Goal: Task Accomplishment & Management: Complete application form

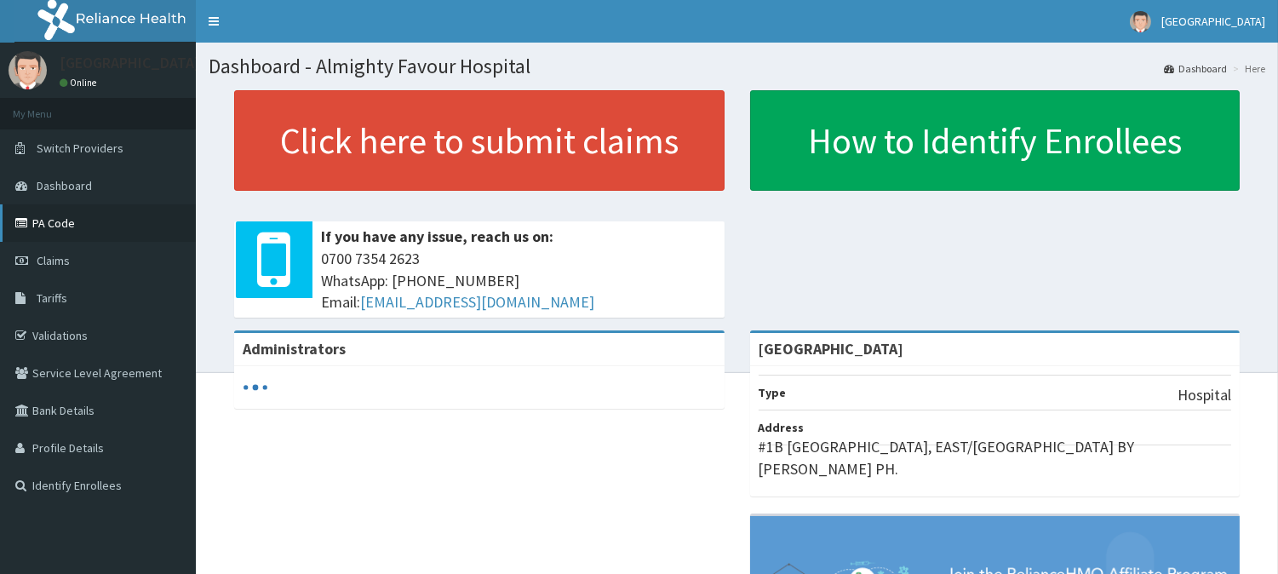
click at [43, 227] on link "PA Code" at bounding box center [98, 222] width 196 height 37
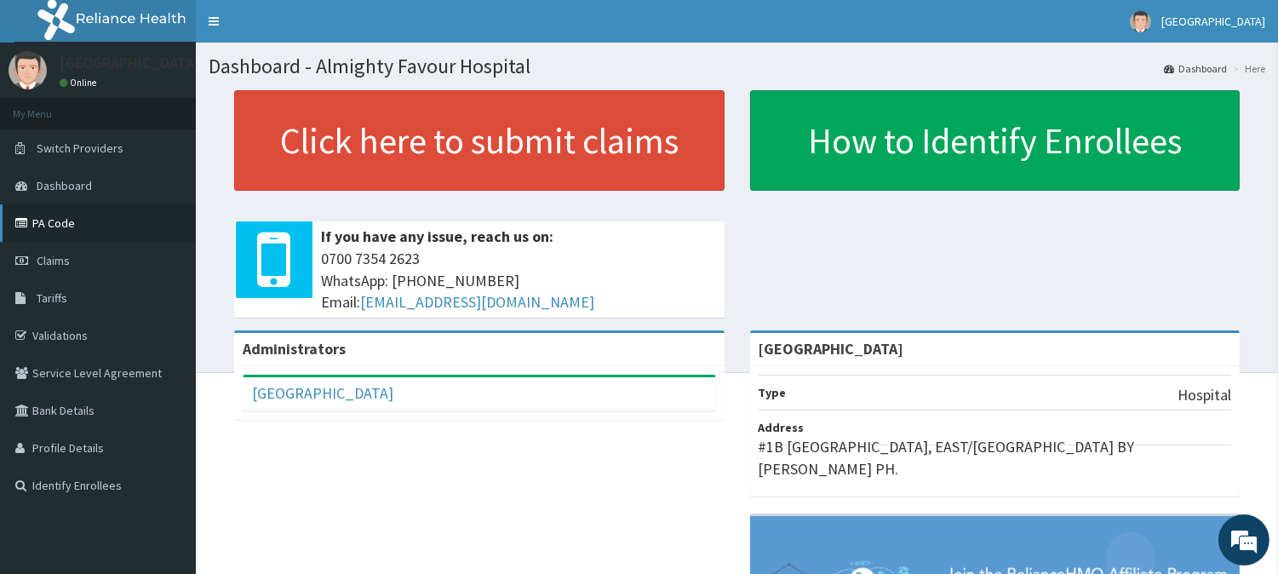
click at [38, 230] on link "PA Code" at bounding box center [98, 222] width 196 height 37
click at [70, 220] on link "PA Code" at bounding box center [98, 222] width 196 height 37
click at [61, 221] on link "PA Code" at bounding box center [98, 222] width 196 height 37
click at [69, 256] on link "Claims" at bounding box center [98, 260] width 196 height 37
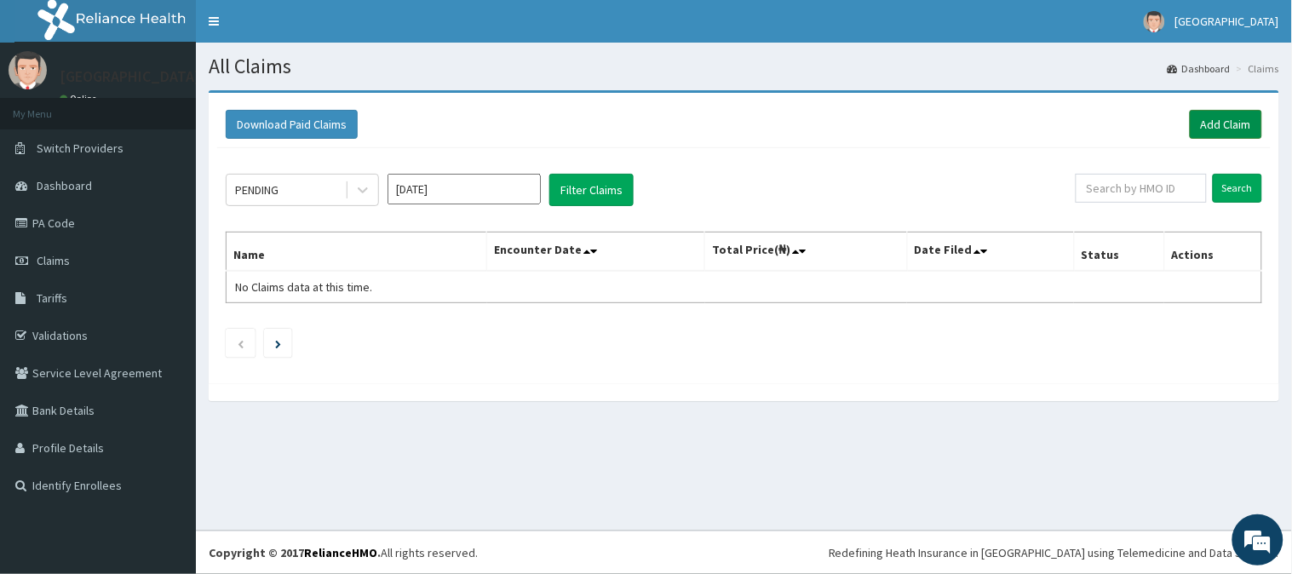
click at [1226, 120] on link "Add Claim" at bounding box center [1226, 124] width 72 height 29
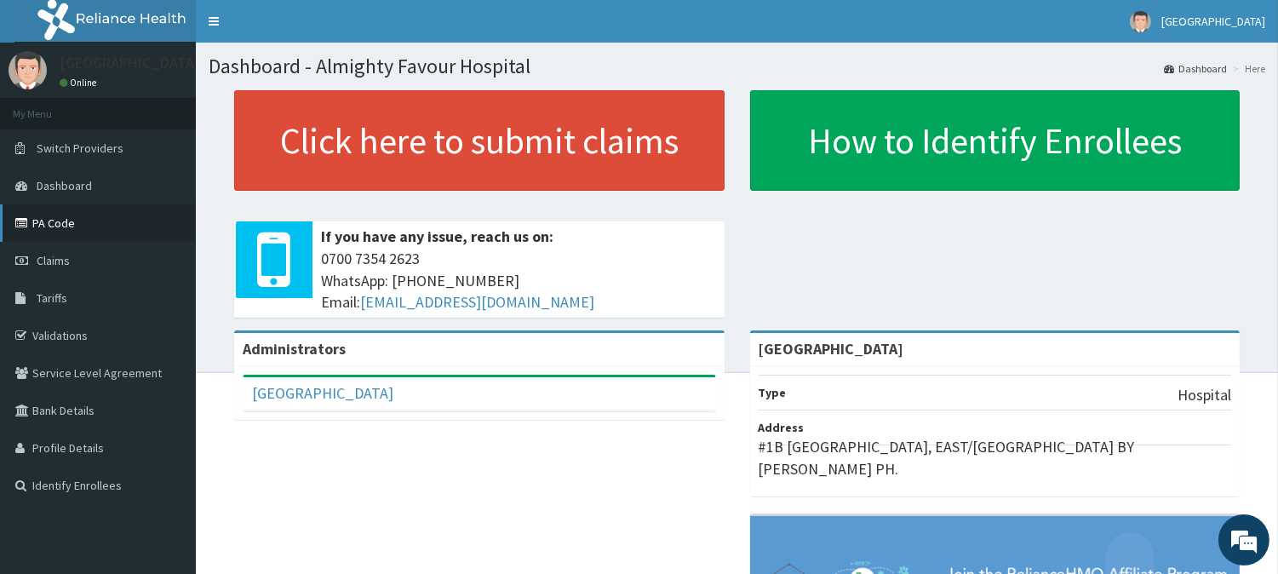
click at [54, 220] on link "PA Code" at bounding box center [98, 222] width 196 height 37
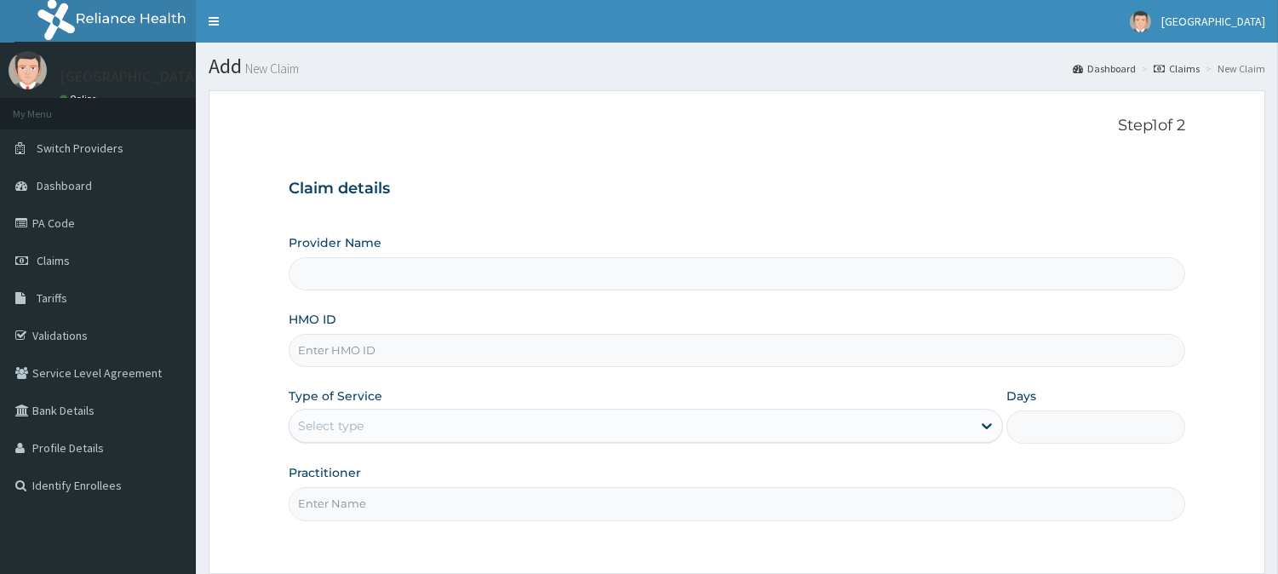
type input "[GEOGRAPHIC_DATA]"
click at [337, 351] on input "SFA/10096/D" at bounding box center [737, 350] width 897 height 33
type input "SFA/10096/D"
click at [334, 422] on div "Select type" at bounding box center [331, 425] width 66 height 17
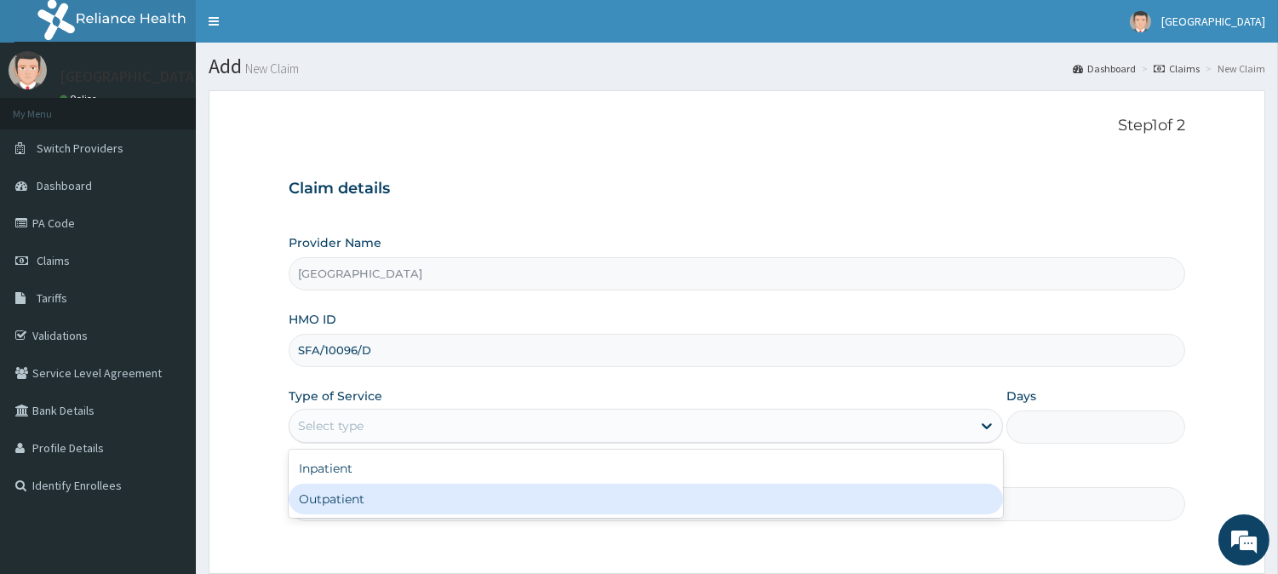
click at [339, 497] on div "Outpatient" at bounding box center [646, 499] width 715 height 31
type input "1"
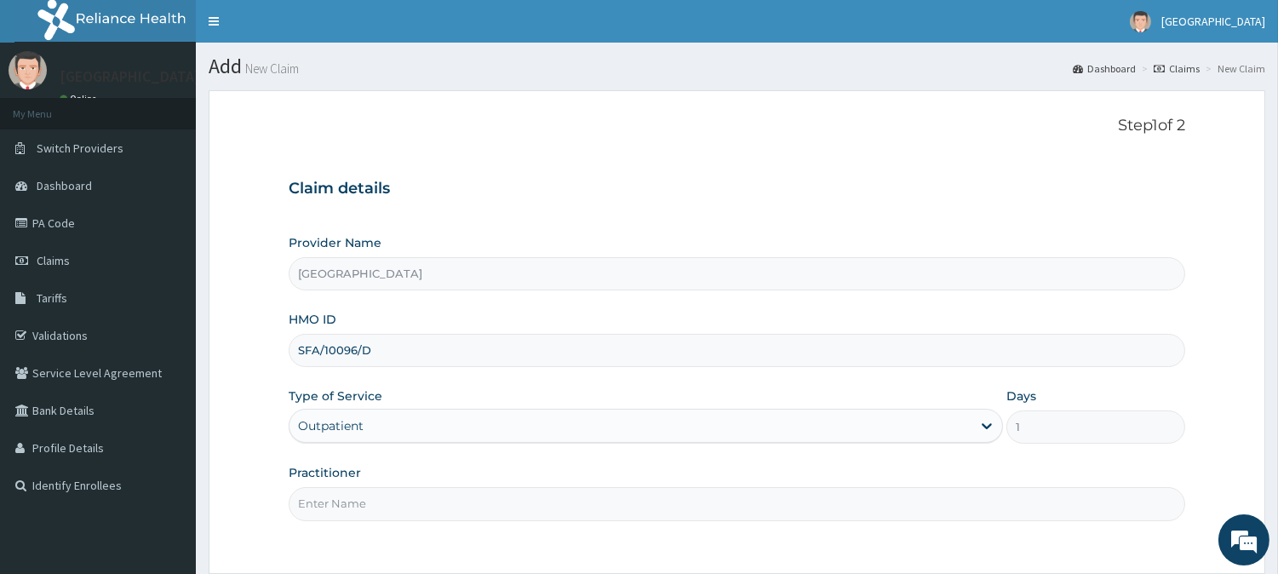
click at [339, 497] on input "Practitioner" at bounding box center [737, 503] width 897 height 33
type input "DR. KILANI"
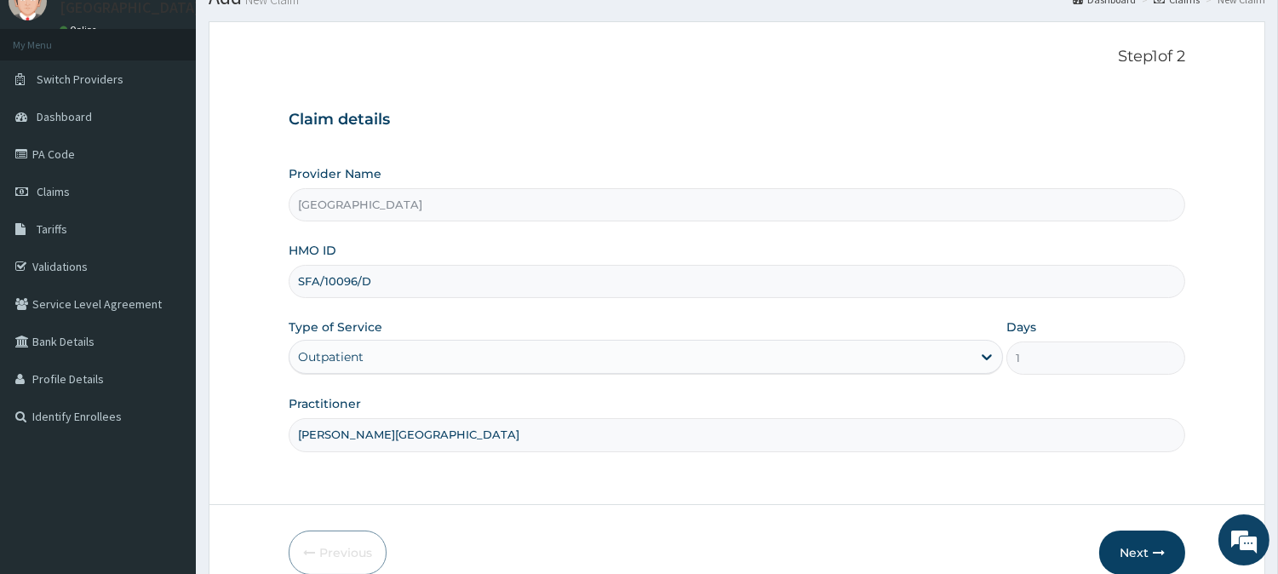
scroll to position [152, 0]
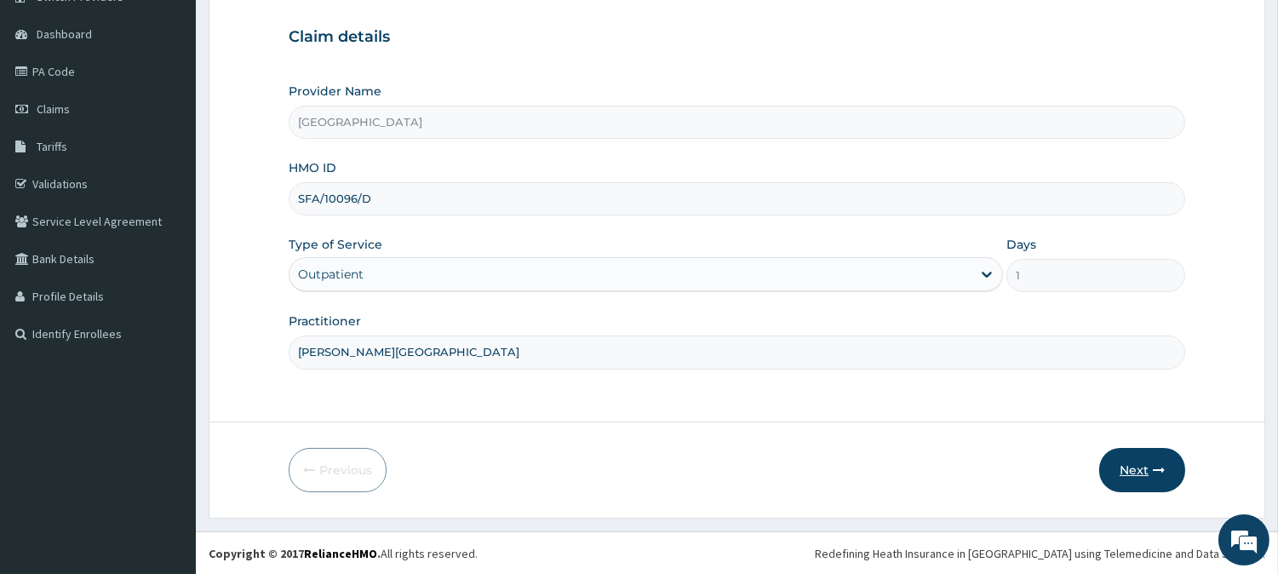
click at [1146, 465] on button "Next" at bounding box center [1142, 470] width 86 height 44
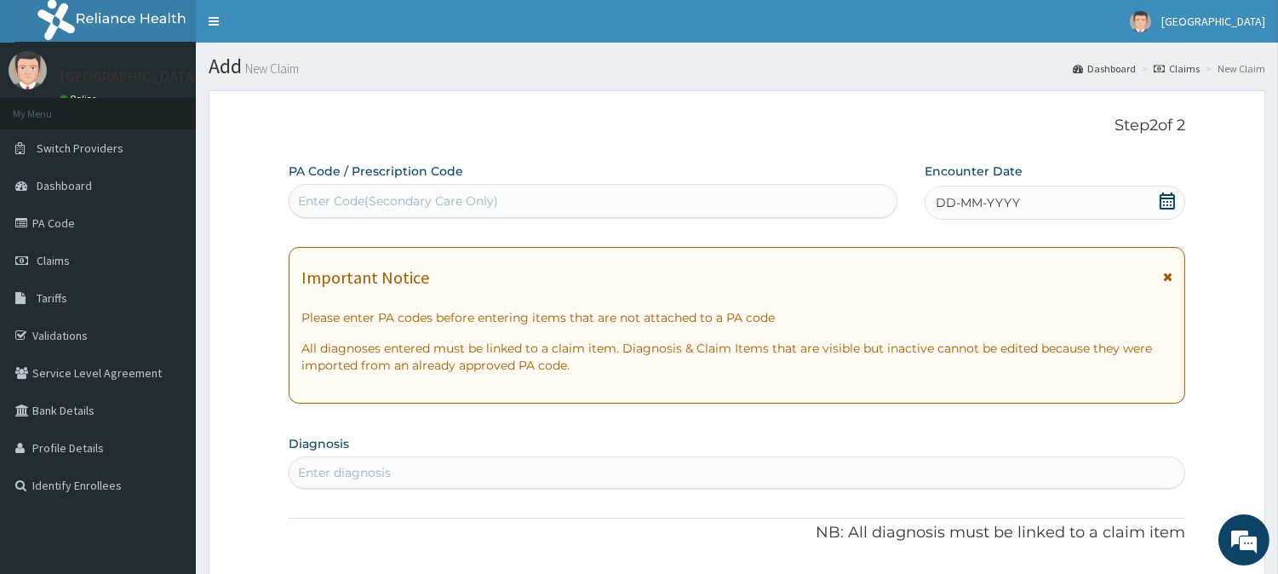
scroll to position [0, 0]
click at [350, 200] on div "Enter Code(Secondary Care Only)" at bounding box center [398, 200] width 200 height 17
click at [346, 189] on div "Enter Code(Secondary Care Only)" at bounding box center [593, 200] width 607 height 27
paste input "PA/7ACF6D"
type input "PA/7ACF6D"
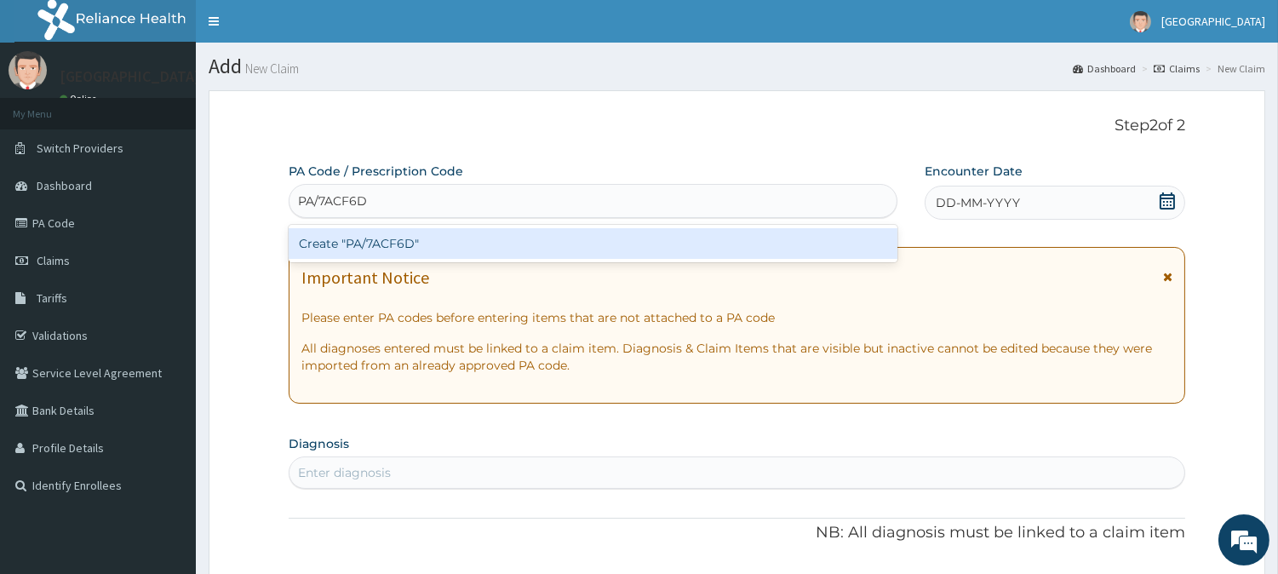
click at [409, 245] on div "Create "PA/7ACF6D"" at bounding box center [593, 243] width 609 height 31
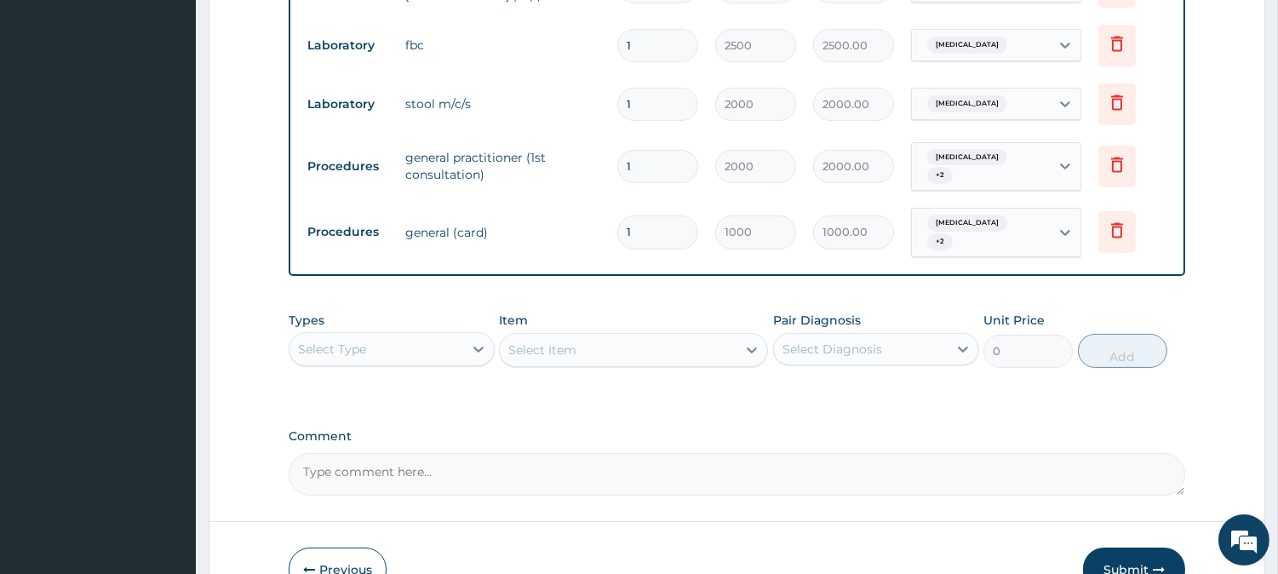
scroll to position [807, 0]
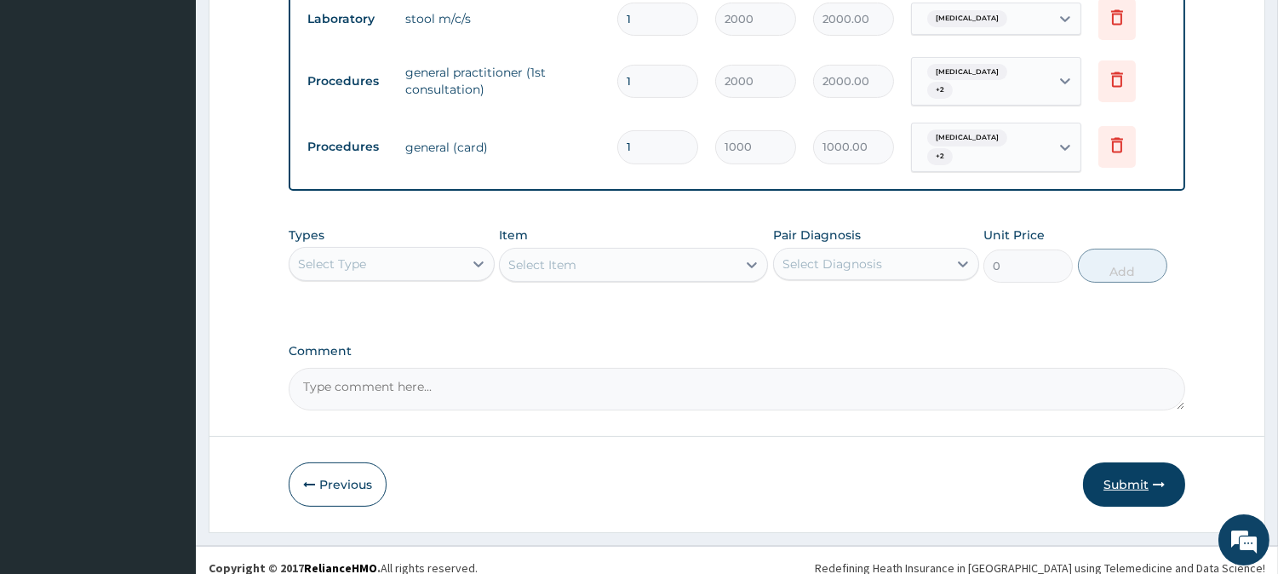
click at [1130, 464] on button "Submit" at bounding box center [1134, 484] width 102 height 44
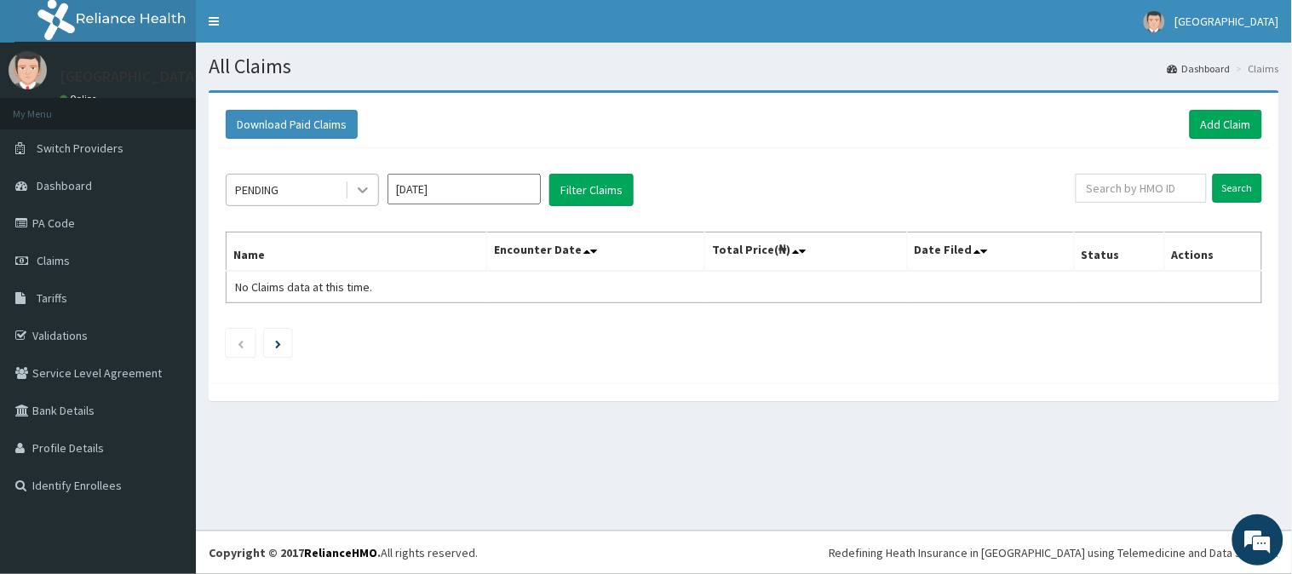
click at [361, 186] on icon at bounding box center [362, 189] width 17 height 17
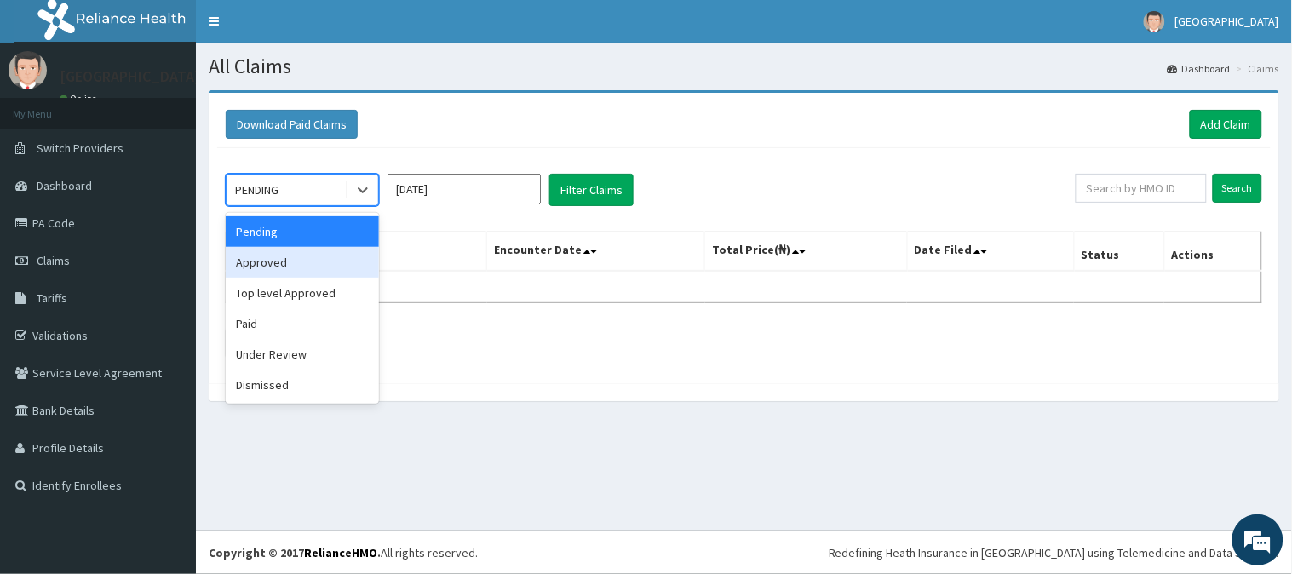
click at [286, 264] on div "Approved" at bounding box center [302, 262] width 153 height 31
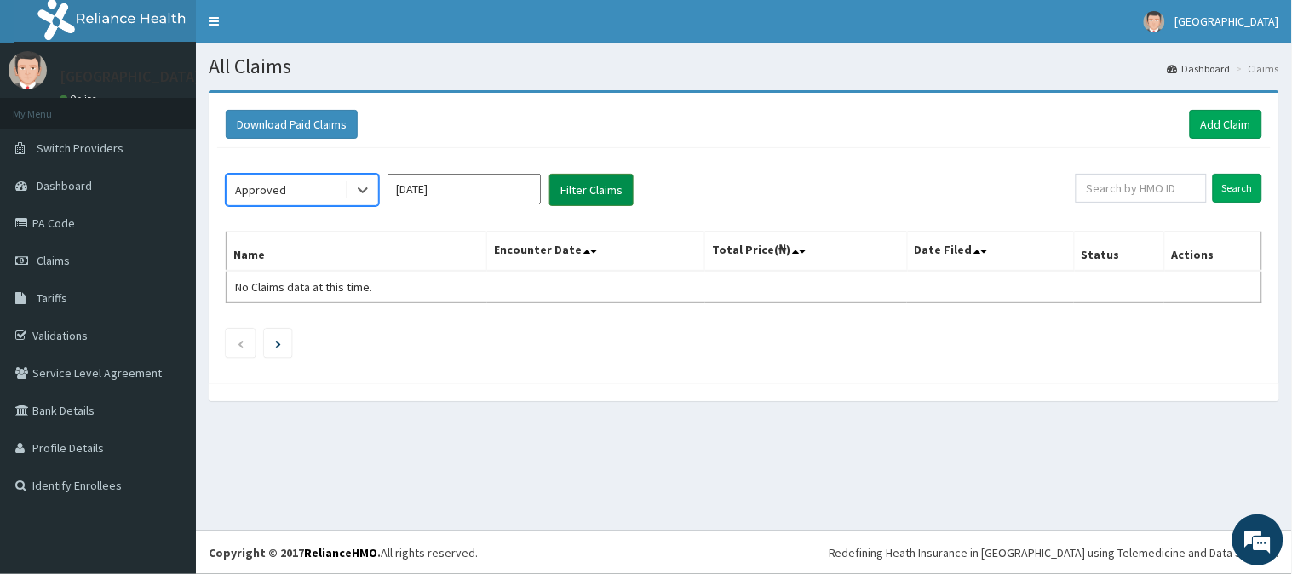
click at [586, 183] on button "Filter Claims" at bounding box center [591, 190] width 84 height 32
click at [588, 182] on button "Filter Claims" at bounding box center [591, 190] width 84 height 32
click at [588, 191] on button "Filter Claims" at bounding box center [591, 190] width 84 height 32
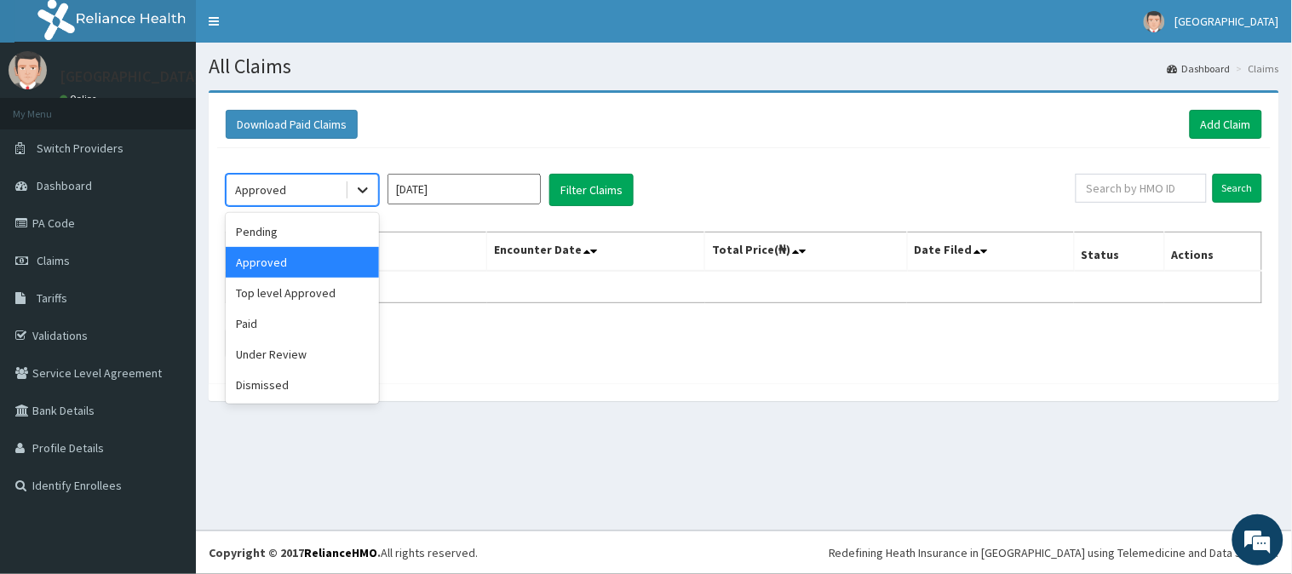
click at [359, 194] on icon at bounding box center [362, 189] width 17 height 17
click at [282, 319] on div "Paid" at bounding box center [302, 323] width 153 height 31
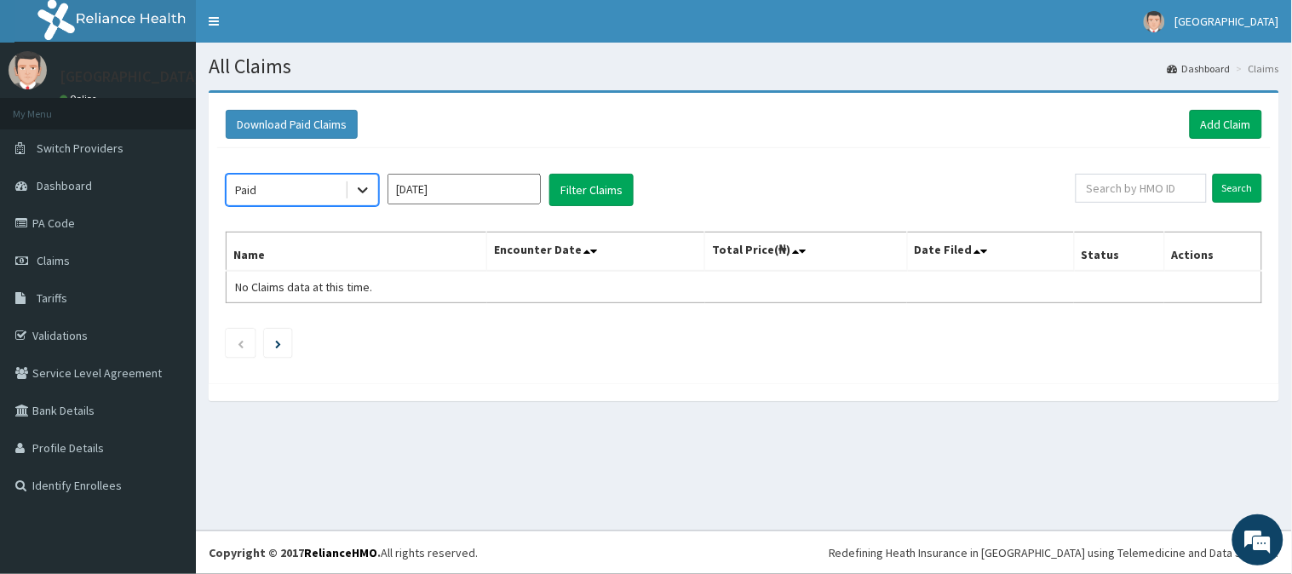
click at [356, 190] on icon at bounding box center [362, 189] width 17 height 17
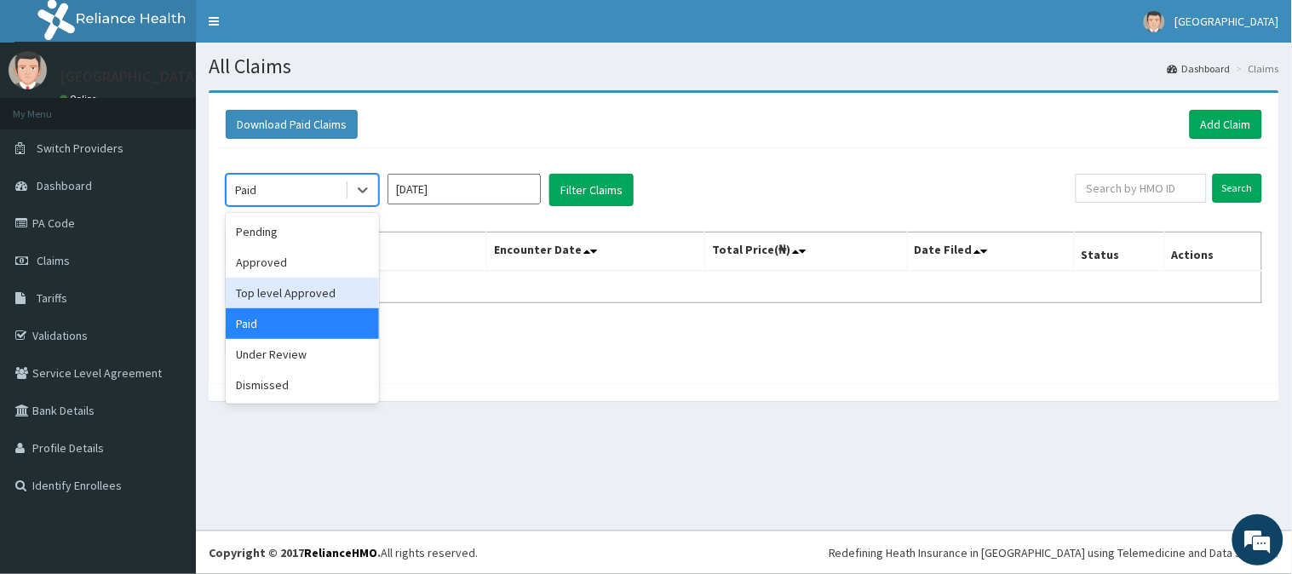
click at [303, 301] on div "Top level Approved" at bounding box center [302, 293] width 153 height 31
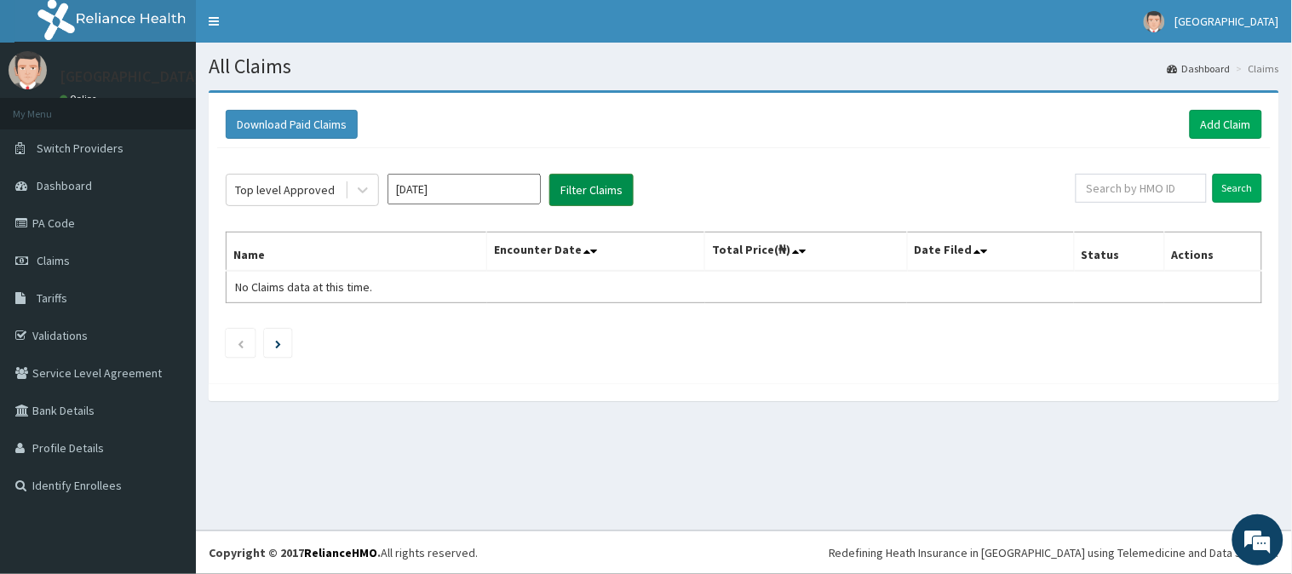
click at [583, 191] on button "Filter Claims" at bounding box center [591, 190] width 84 height 32
click at [594, 185] on button "Filter Claims" at bounding box center [591, 190] width 84 height 32
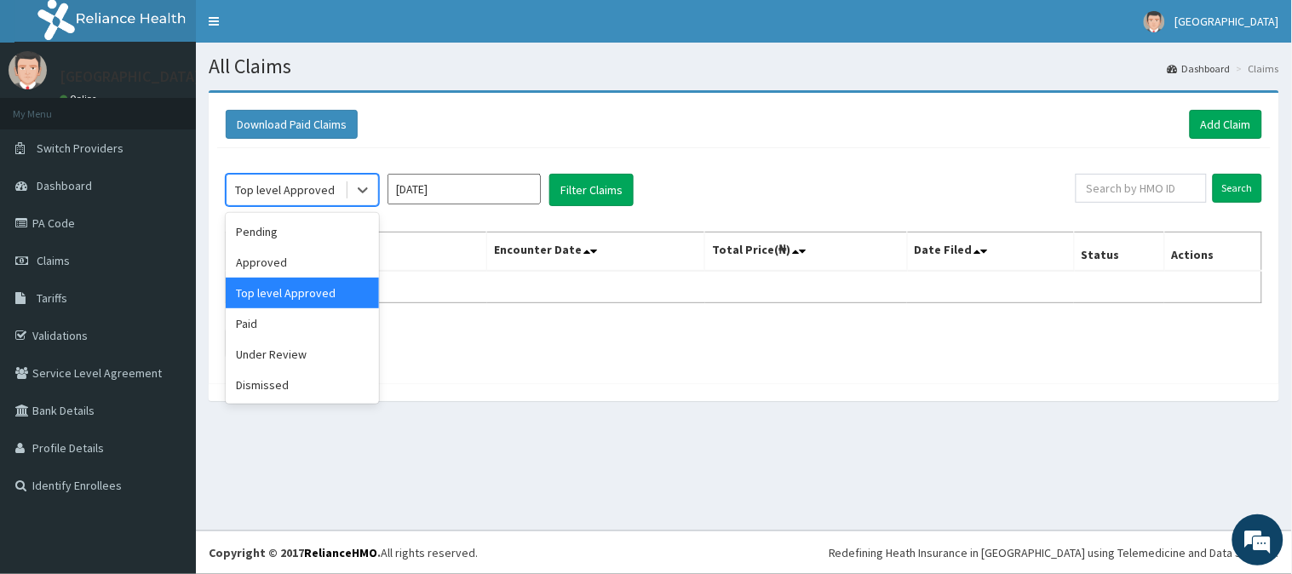
click at [315, 198] on div "Top level Approved" at bounding box center [285, 189] width 100 height 17
click at [269, 320] on div "Paid" at bounding box center [302, 323] width 153 height 31
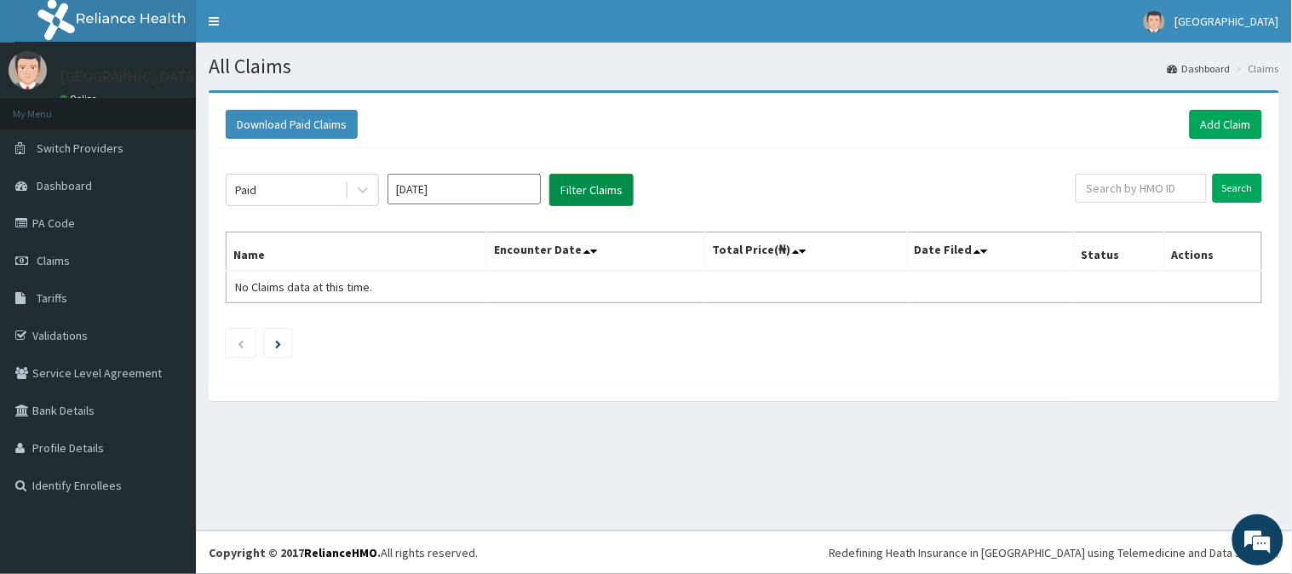
click at [591, 184] on button "Filter Claims" at bounding box center [591, 190] width 84 height 32
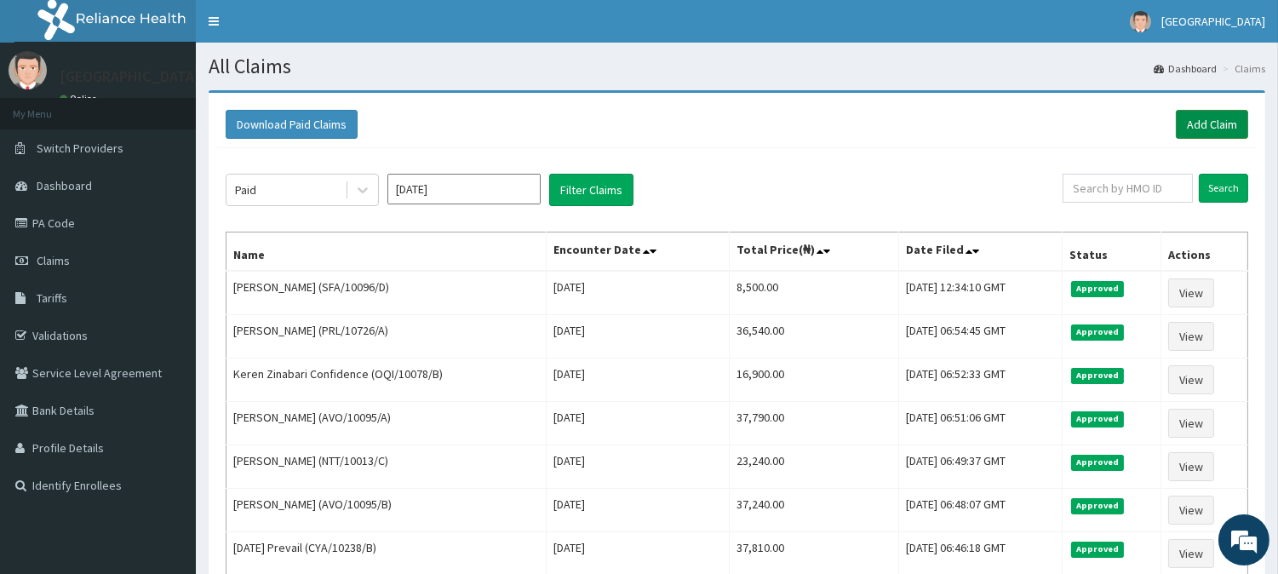
click at [1198, 124] on link "Add Claim" at bounding box center [1212, 124] width 72 height 29
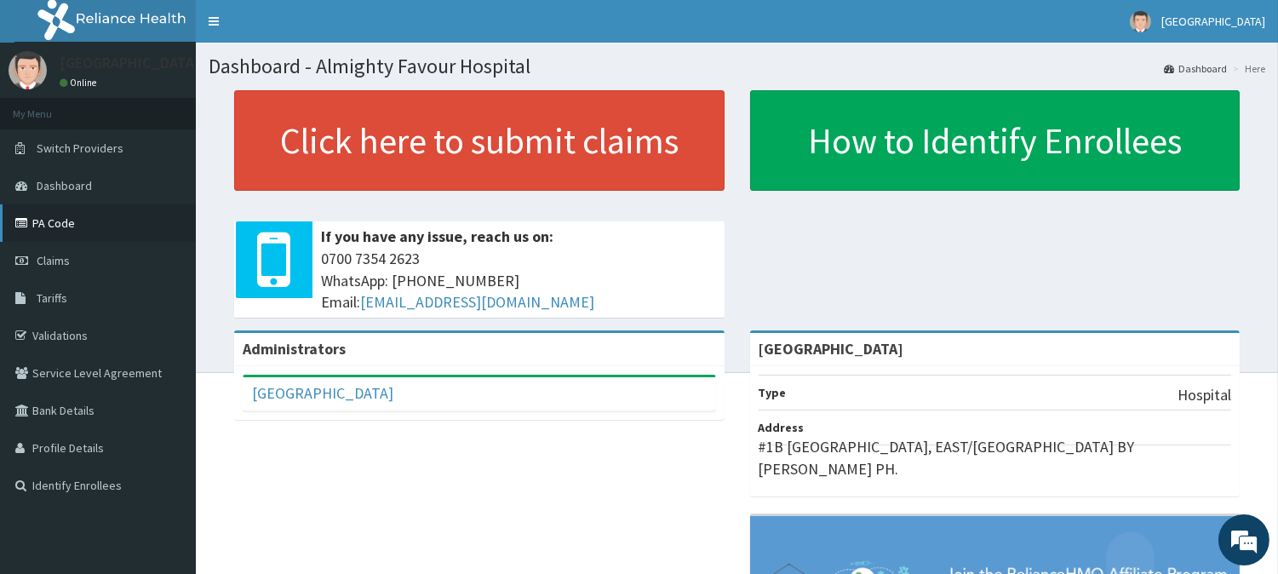
click at [53, 224] on link "PA Code" at bounding box center [98, 222] width 196 height 37
click at [49, 215] on link "PA Code" at bounding box center [98, 222] width 196 height 37
click at [56, 222] on link "PA Code" at bounding box center [98, 222] width 196 height 37
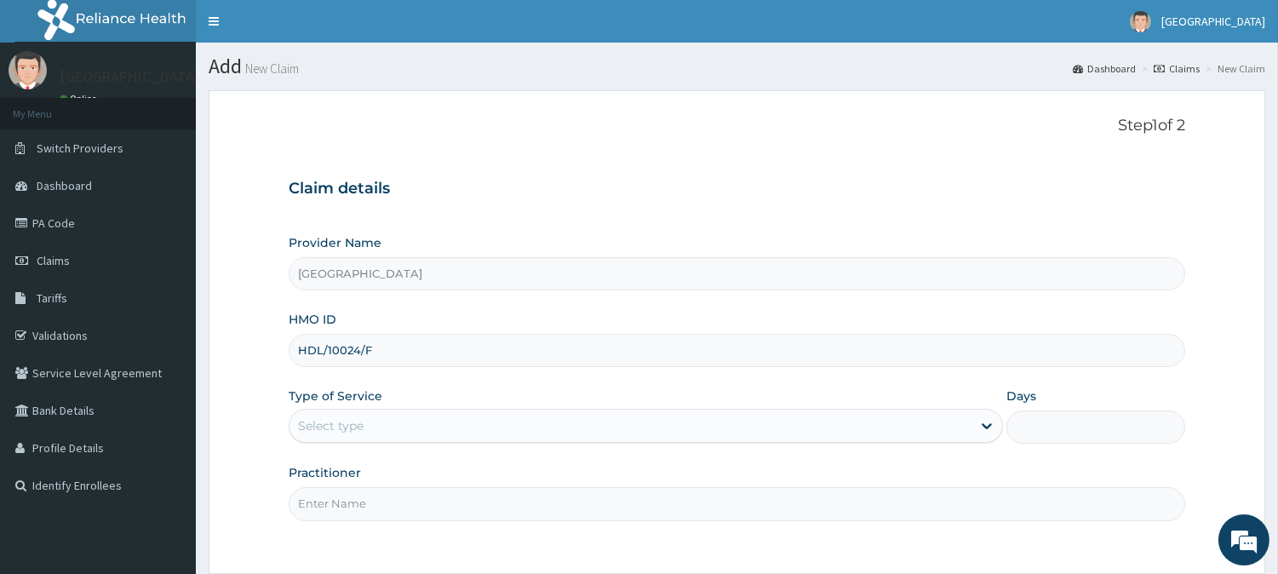
type input "HDL/10024/F"
click at [339, 422] on div "Select type" at bounding box center [331, 425] width 66 height 17
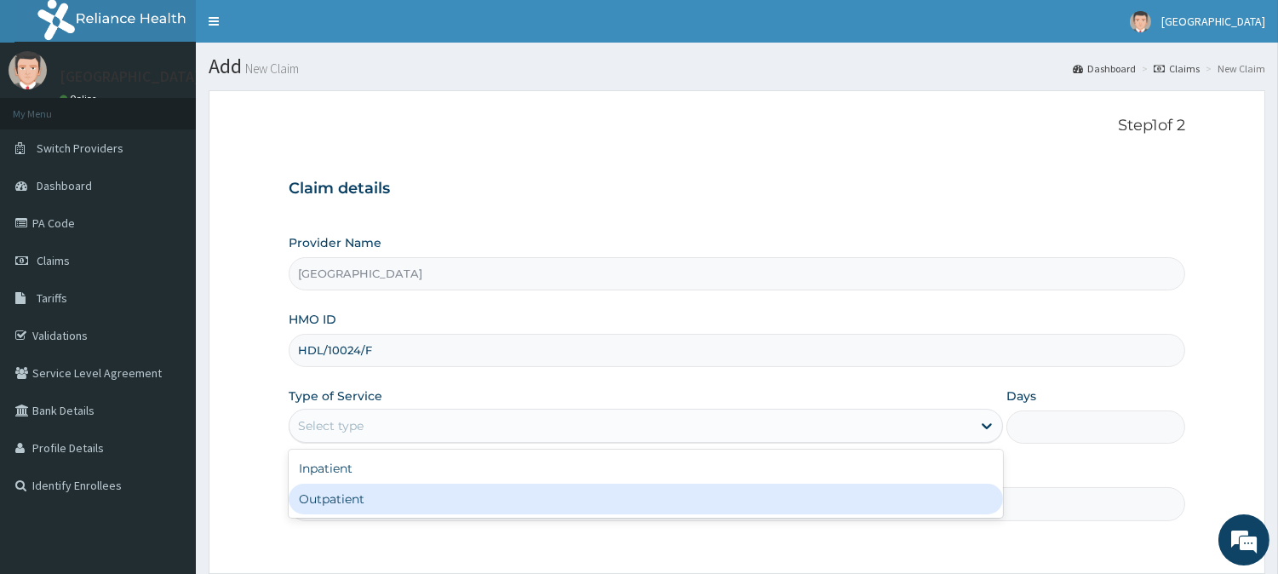
click at [332, 495] on div "Outpatient" at bounding box center [646, 499] width 715 height 31
type input "1"
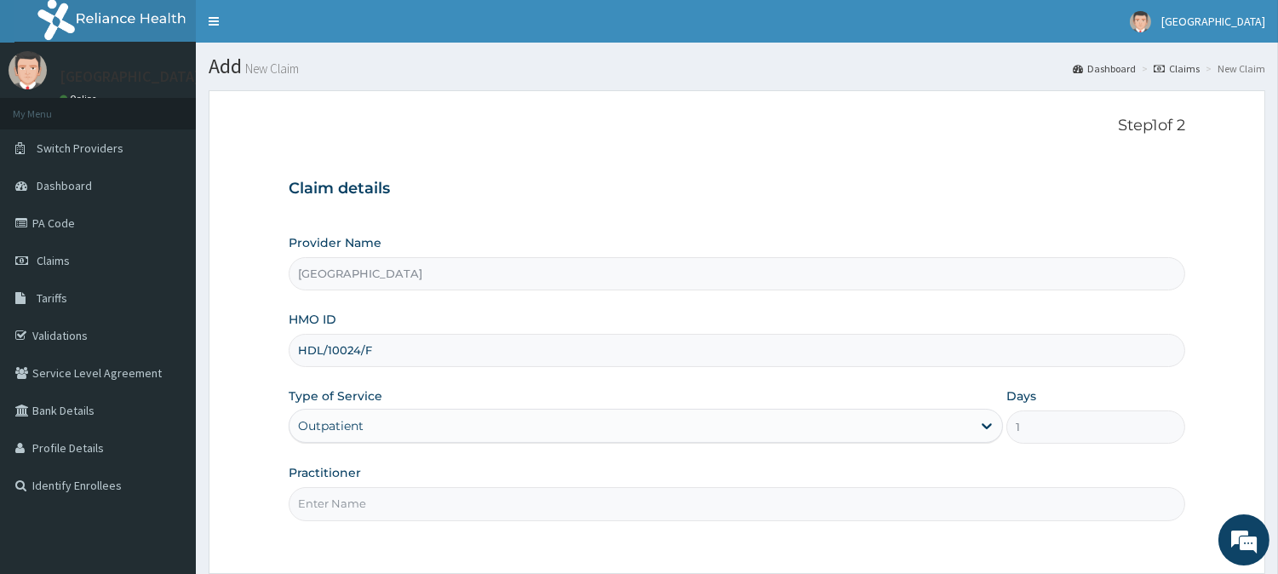
click at [332, 496] on input "Practitioner" at bounding box center [737, 503] width 897 height 33
type input "[PERSON_NAME][GEOGRAPHIC_DATA]"
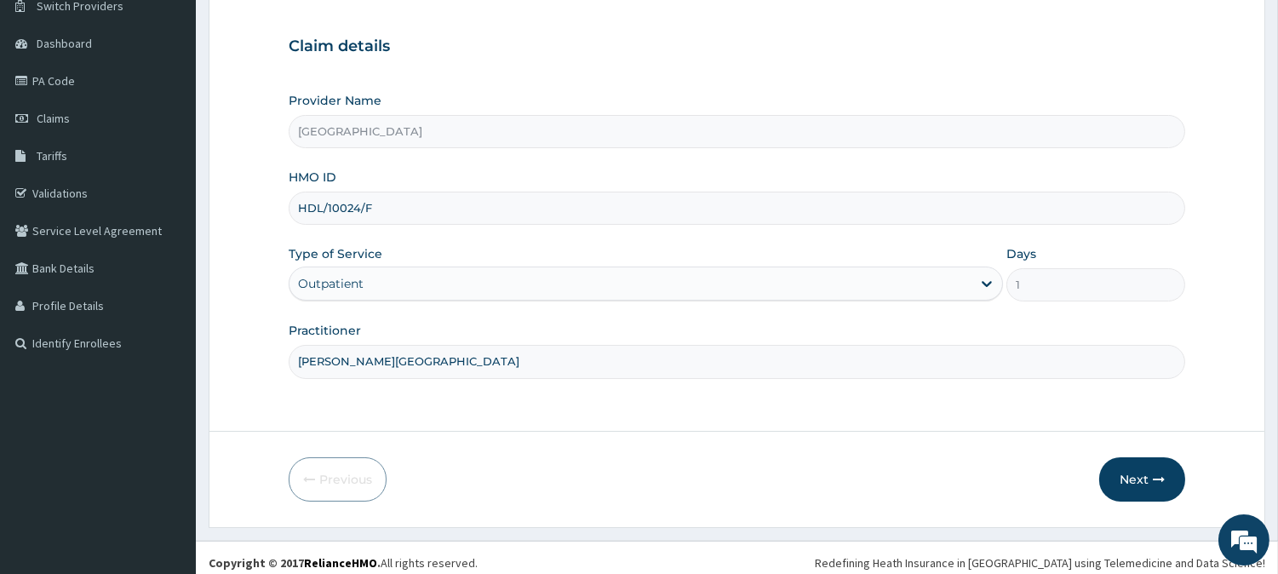
scroll to position [152, 0]
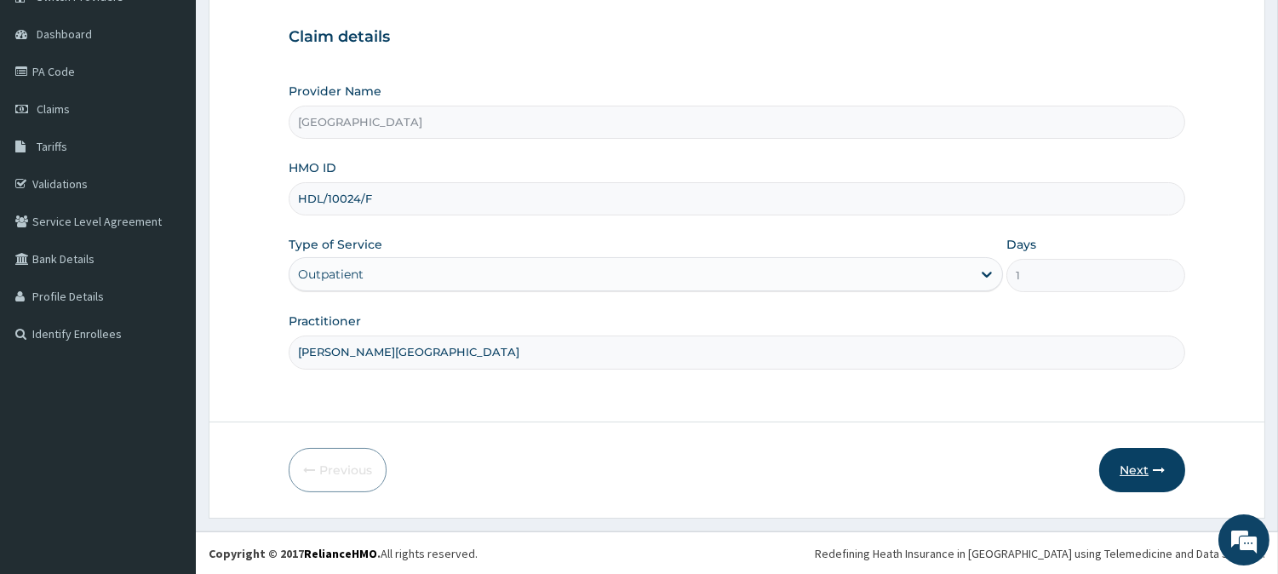
click at [1134, 469] on button "Next" at bounding box center [1142, 470] width 86 height 44
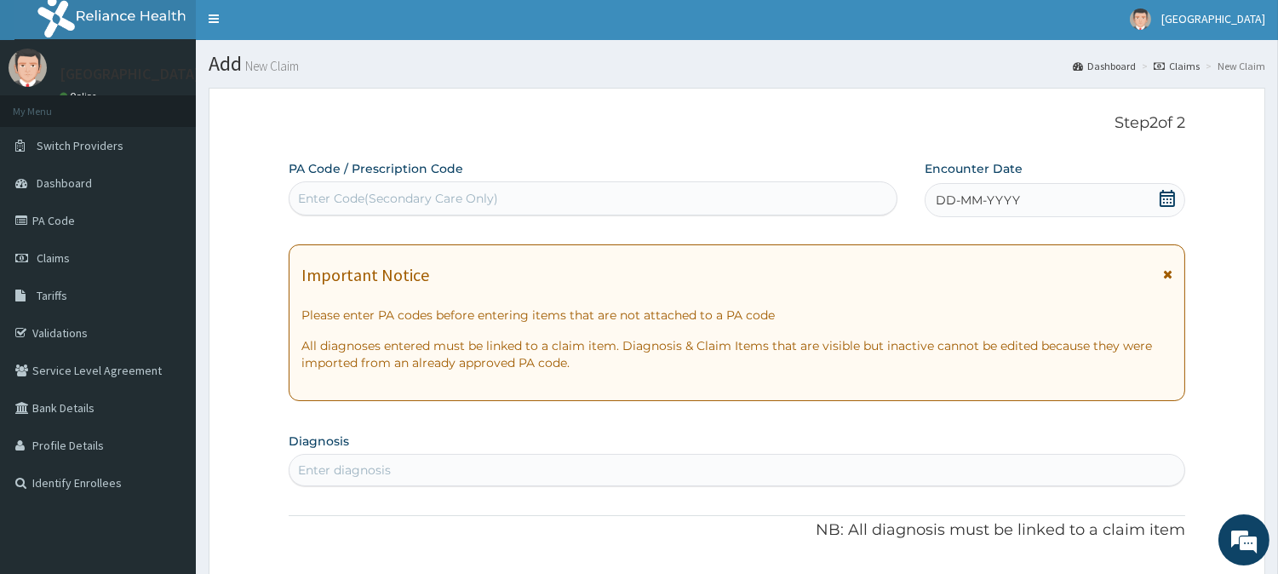
scroll to position [0, 0]
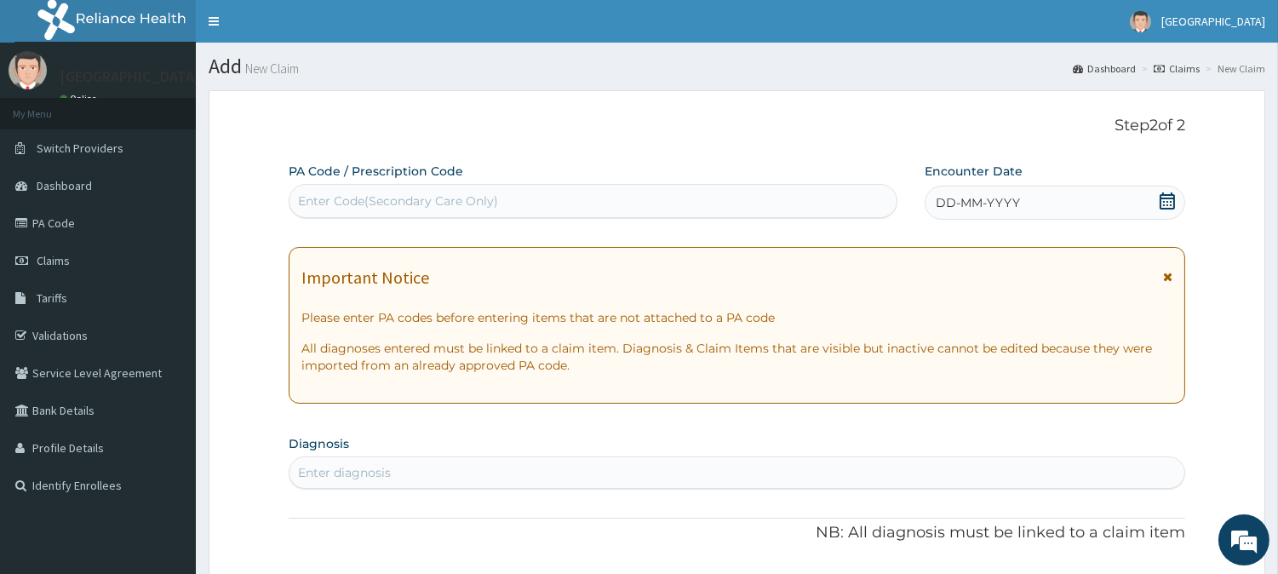
click at [387, 206] on div "Enter Code(Secondary Care Only)" at bounding box center [398, 200] width 200 height 17
paste input "PA/D4D53D"
type input "PA/D4D53D"
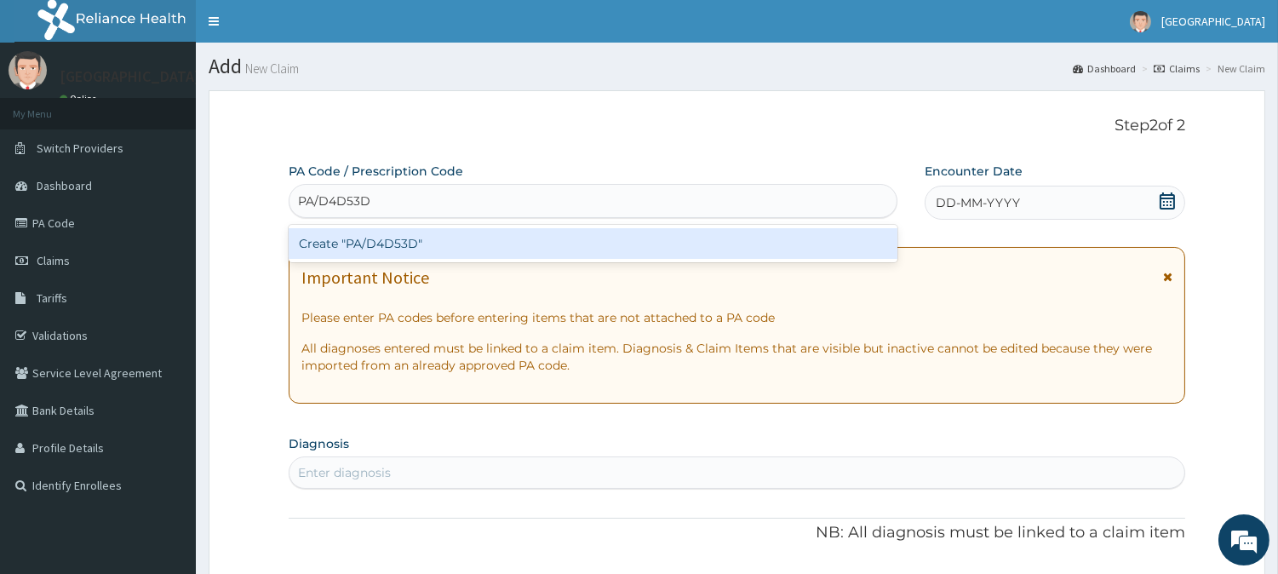
click at [383, 250] on div "Create "PA/D4D53D"" at bounding box center [593, 243] width 609 height 31
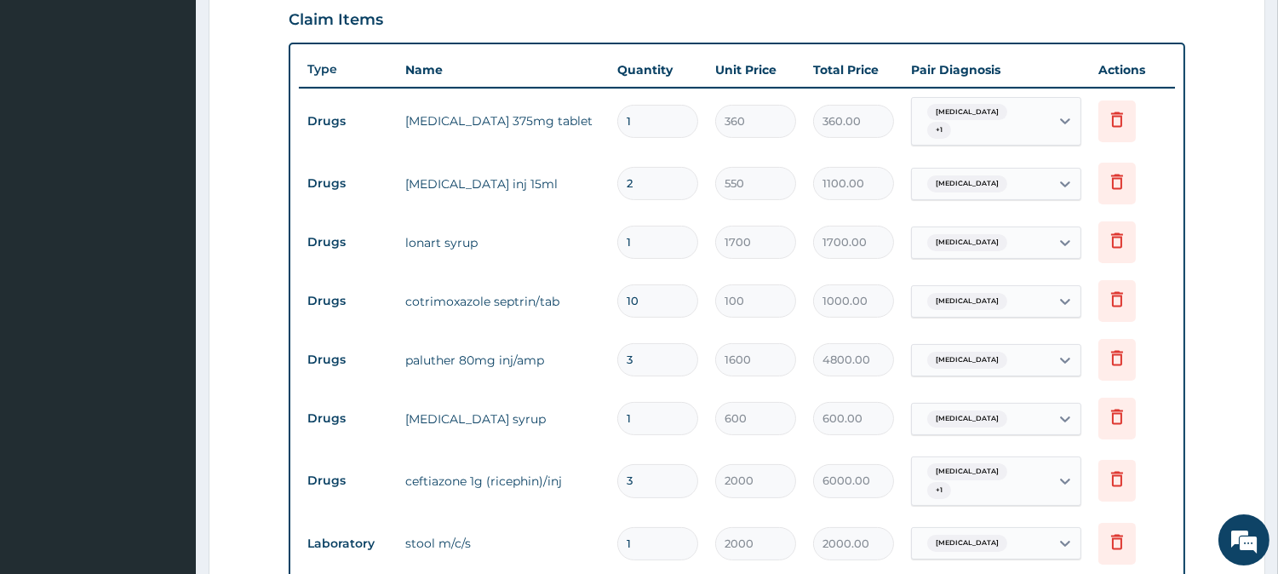
scroll to position [634, 0]
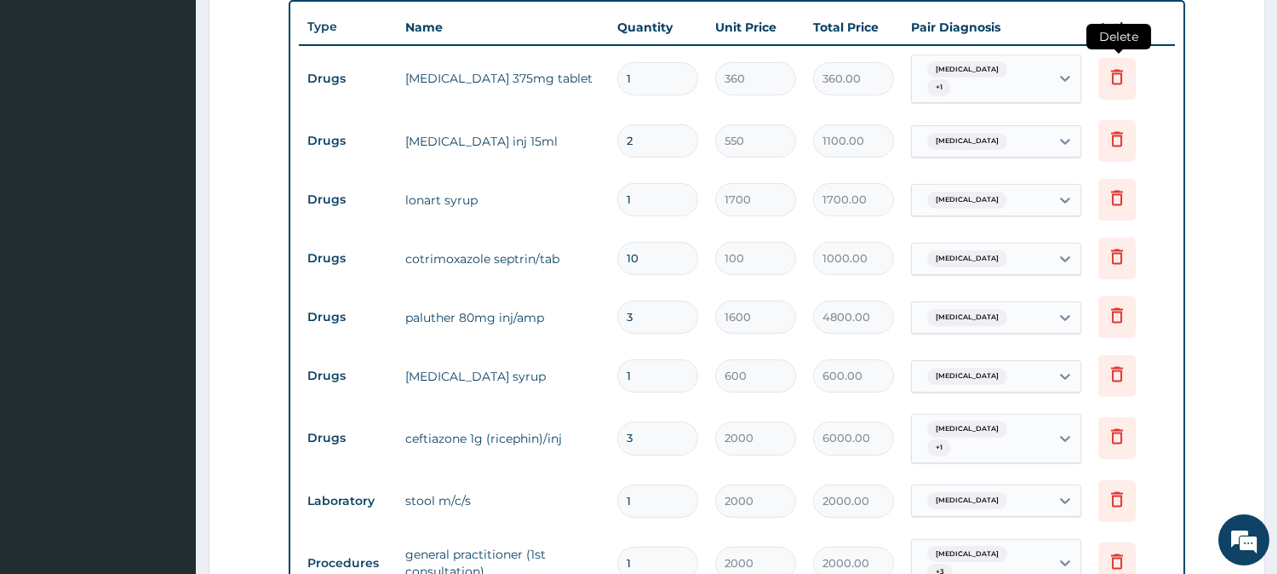
click at [1118, 69] on icon at bounding box center [1117, 76] width 12 height 15
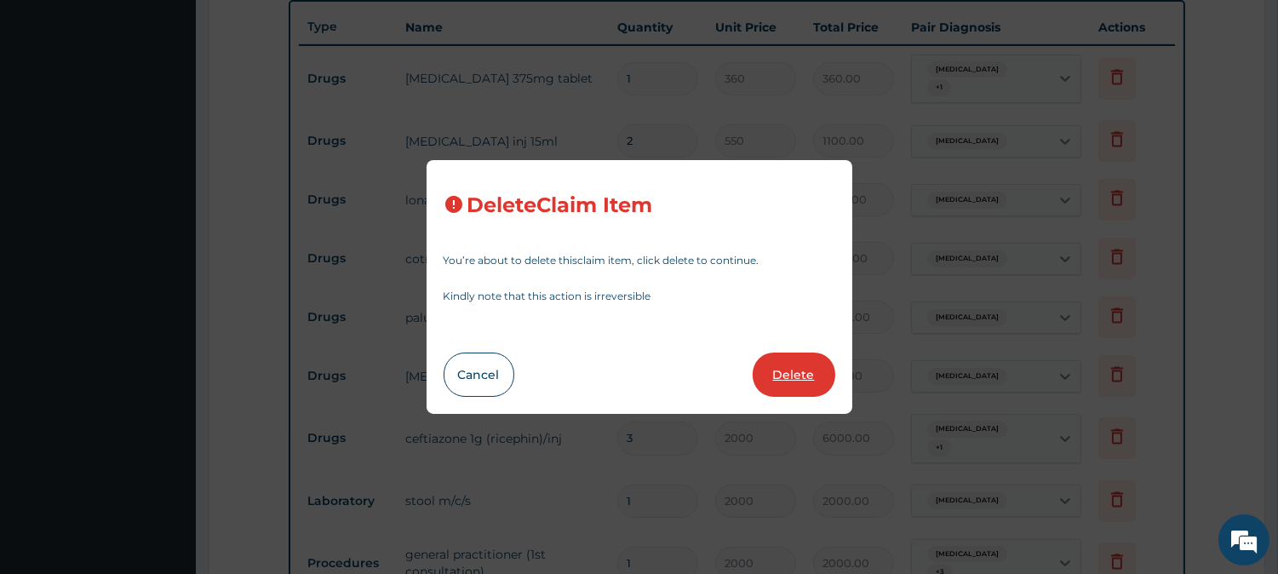
click at [798, 372] on button "Delete" at bounding box center [794, 375] width 83 height 44
type input "2"
type input "550"
type input "1100.00"
type input "1"
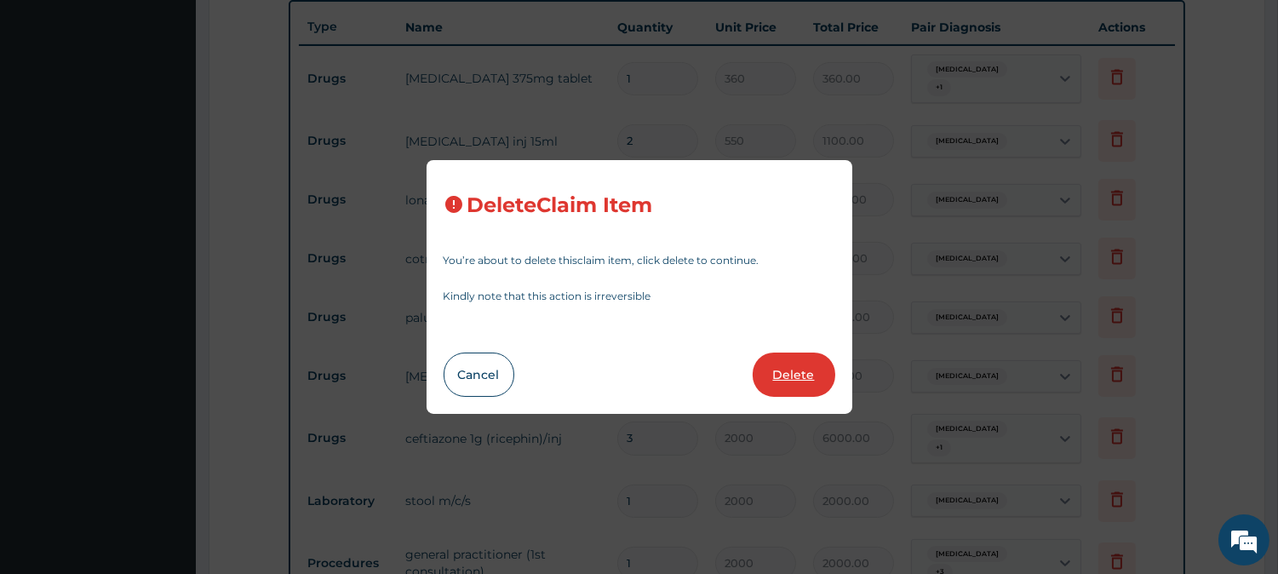
type input "1700"
type input "1700.00"
type input "10"
type input "100"
type input "1000.00"
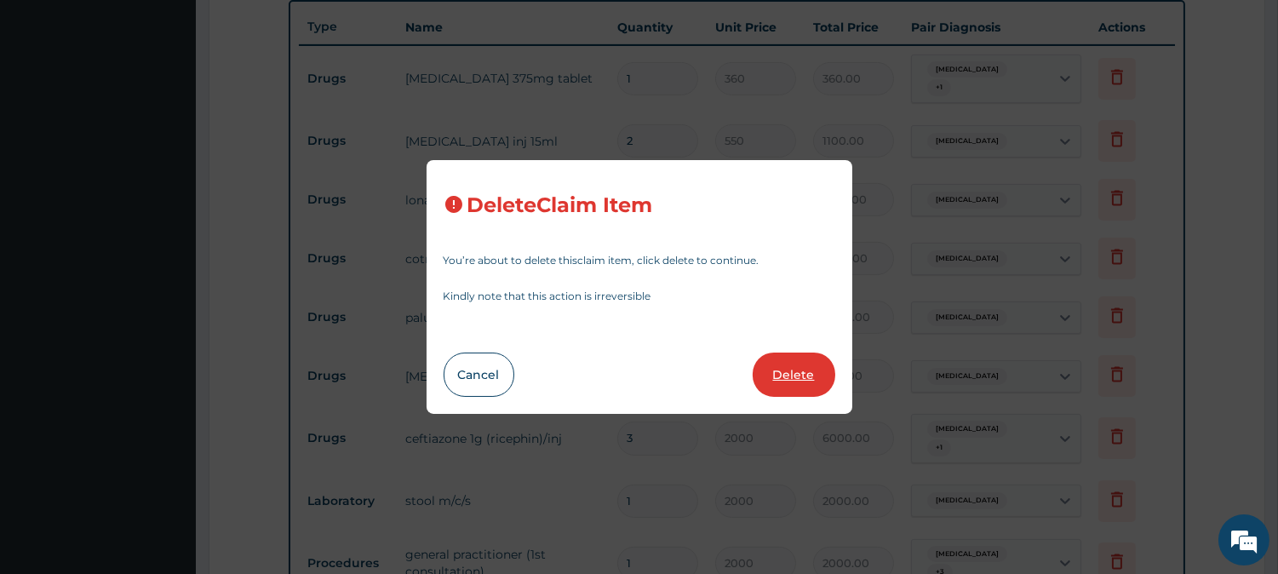
type input "3"
type input "1600"
type input "4800.00"
type input "1"
type input "600"
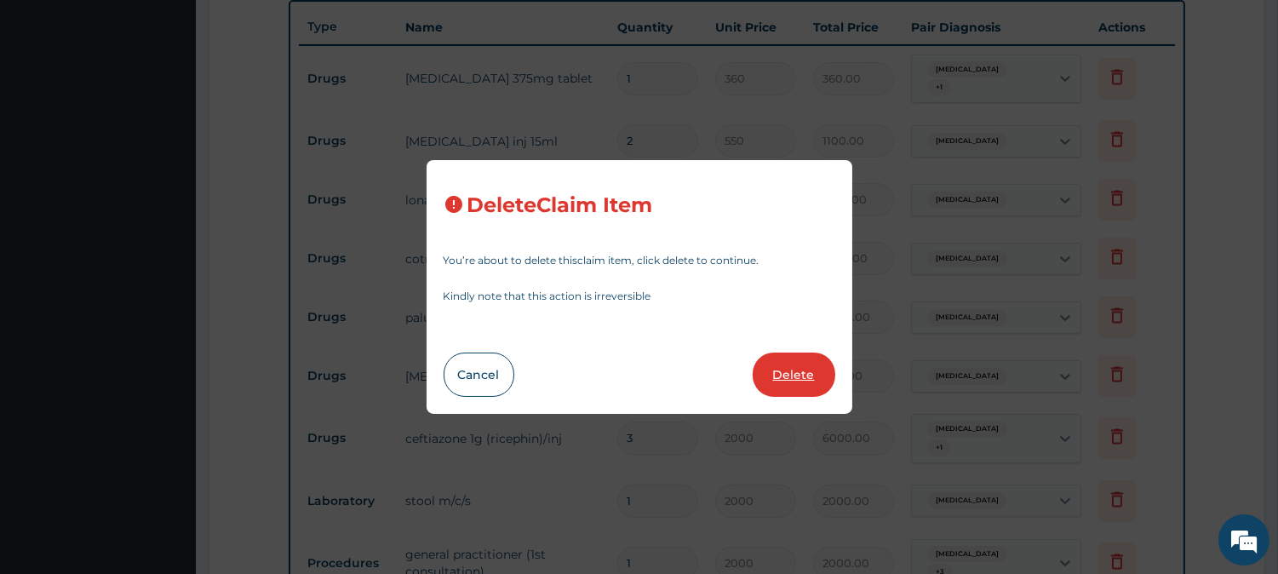
type input "600.00"
type input "3"
type input "2000"
type input "6000.00"
type input "1"
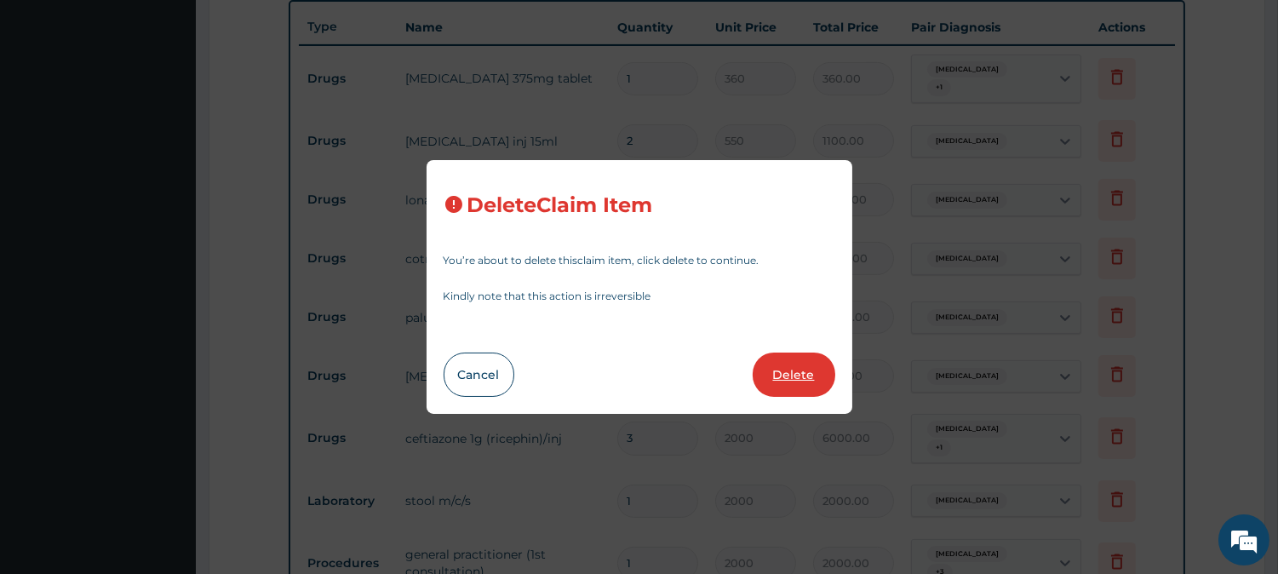
type input "2000.00"
type input "2500"
type input "2500.00"
type input "1000"
type input "1000.00"
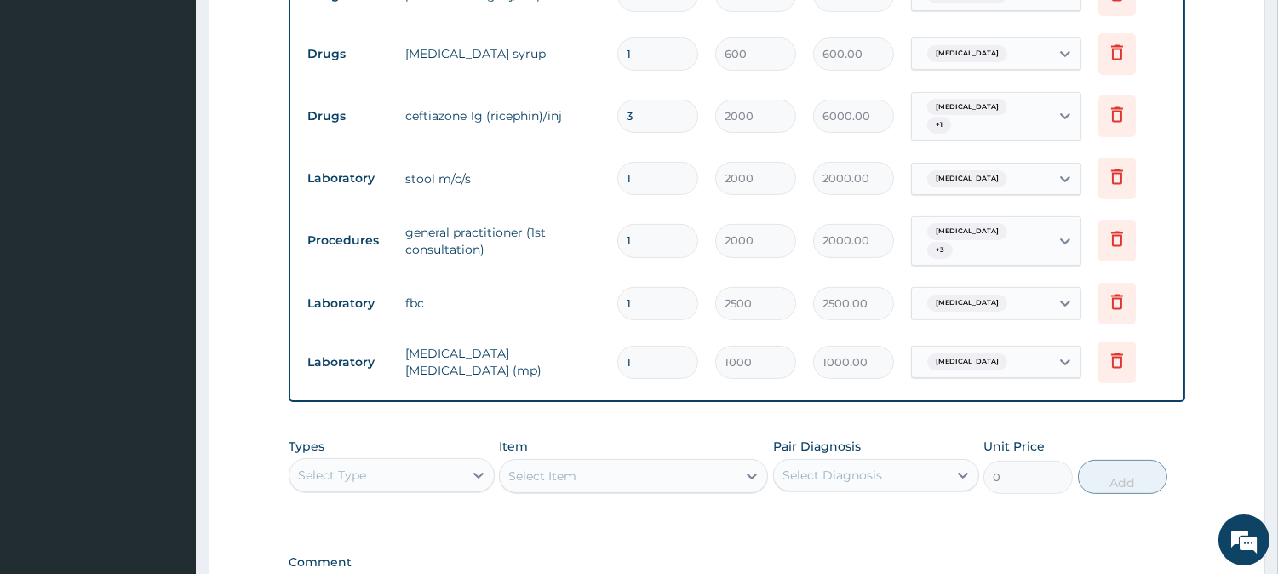
scroll to position [1012, 0]
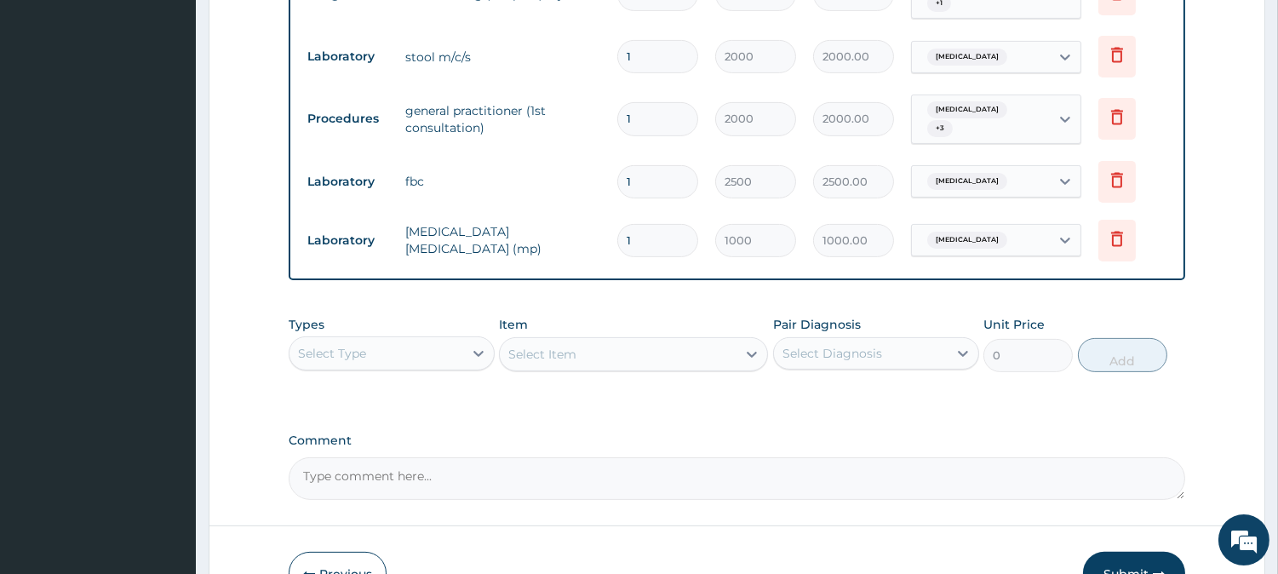
click at [370, 343] on div "Select Type" at bounding box center [377, 353] width 174 height 27
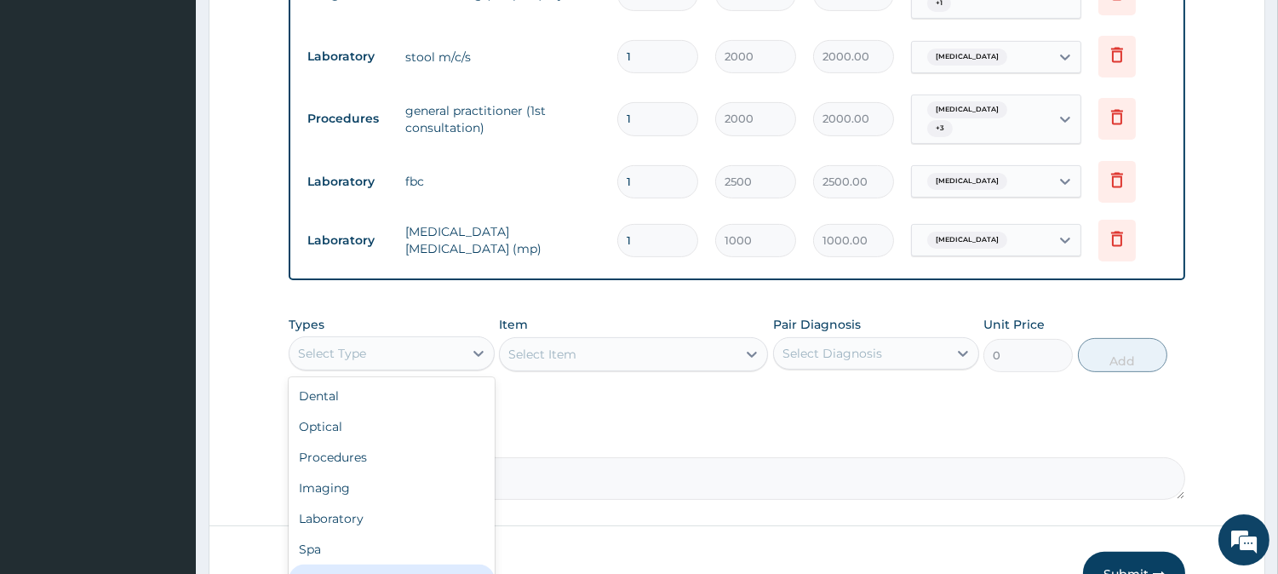
scroll to position [57, 0]
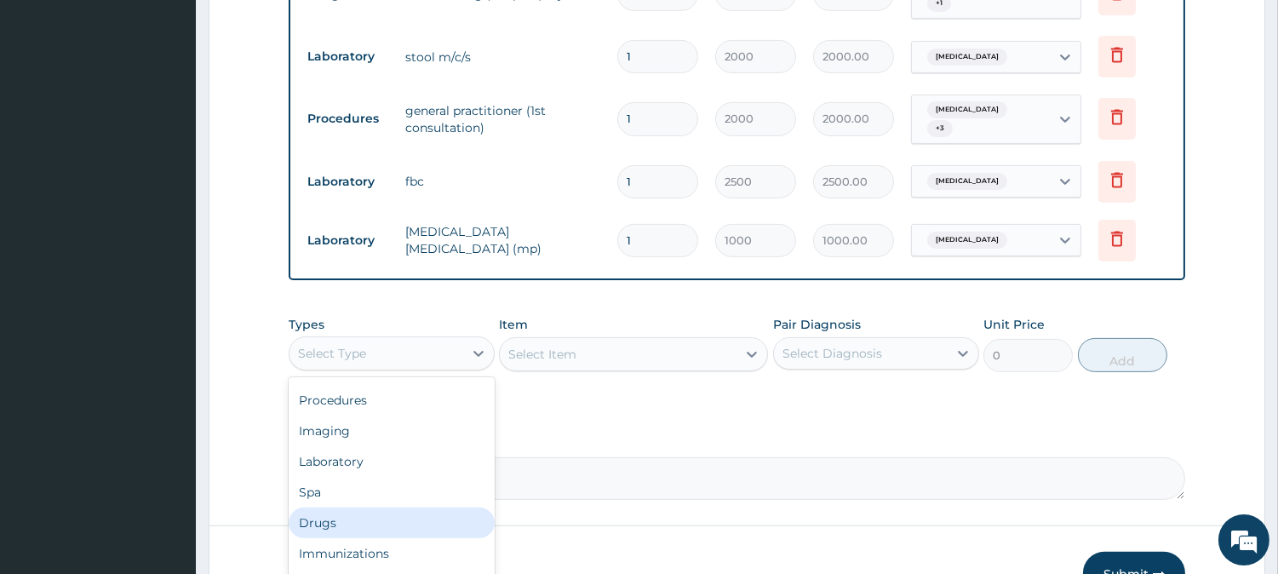
click at [376, 508] on div "Drugs" at bounding box center [392, 523] width 206 height 31
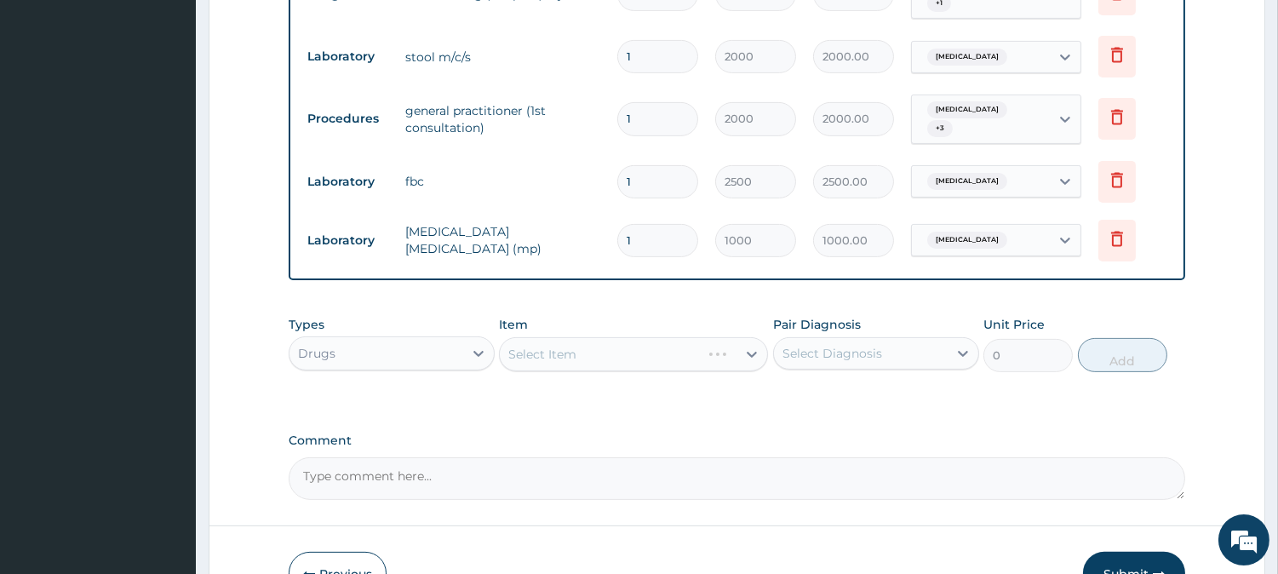
click at [651, 341] on div "Select Item" at bounding box center [633, 354] width 269 height 34
click at [651, 341] on div "Select Item" at bounding box center [618, 354] width 237 height 27
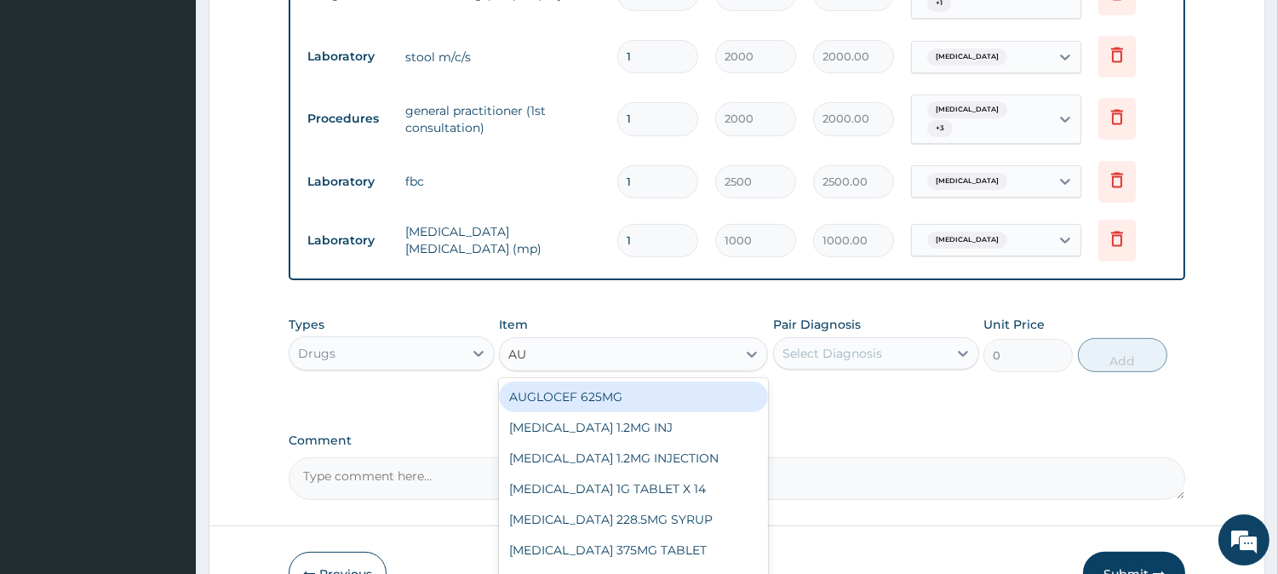
type input "AUG"
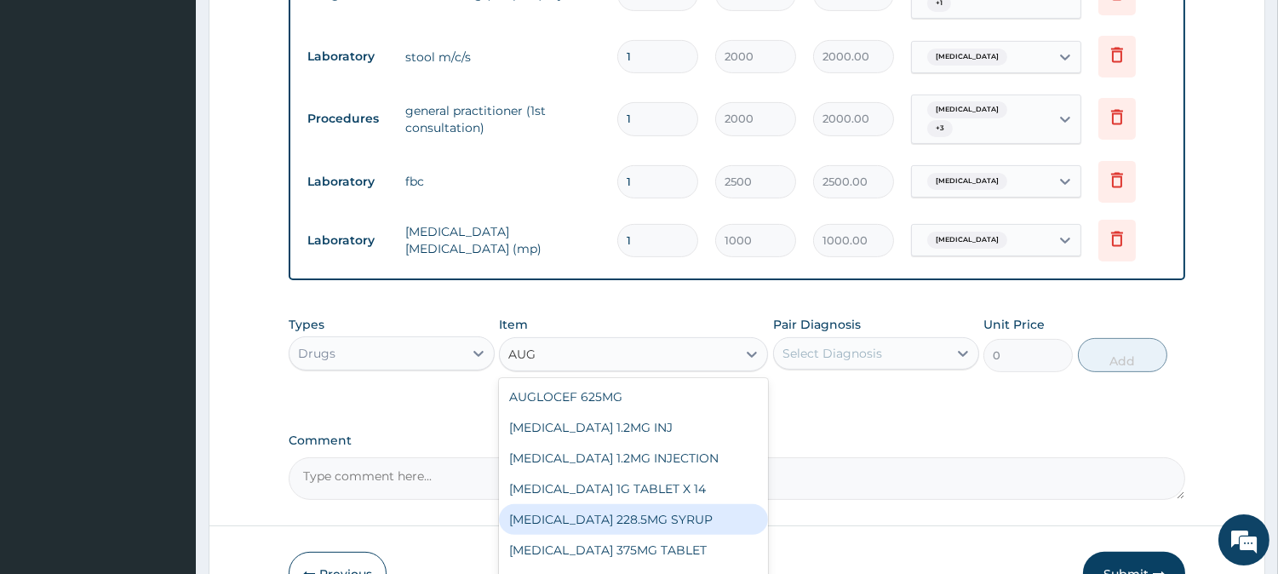
click at [627, 506] on div "AUGMENTIN 228.5MG SYRUP" at bounding box center [633, 519] width 269 height 31
type input "3000"
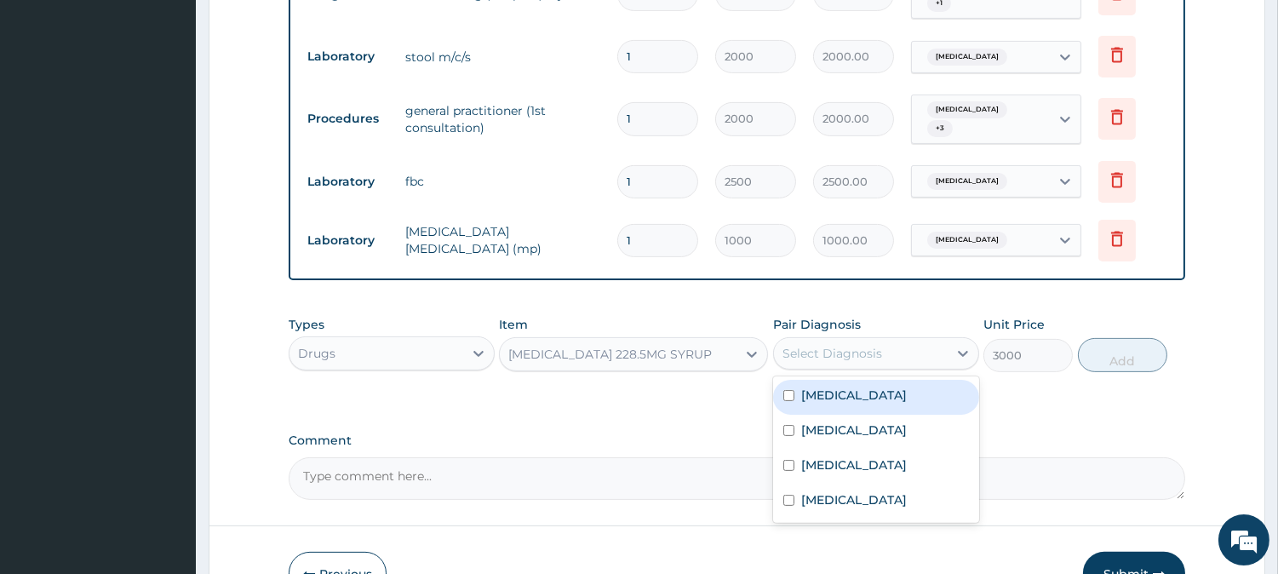
click at [829, 345] on div "Select Diagnosis" at bounding box center [833, 353] width 100 height 17
click at [786, 390] on input "checkbox" at bounding box center [788, 395] width 11 height 11
checkbox input "true"
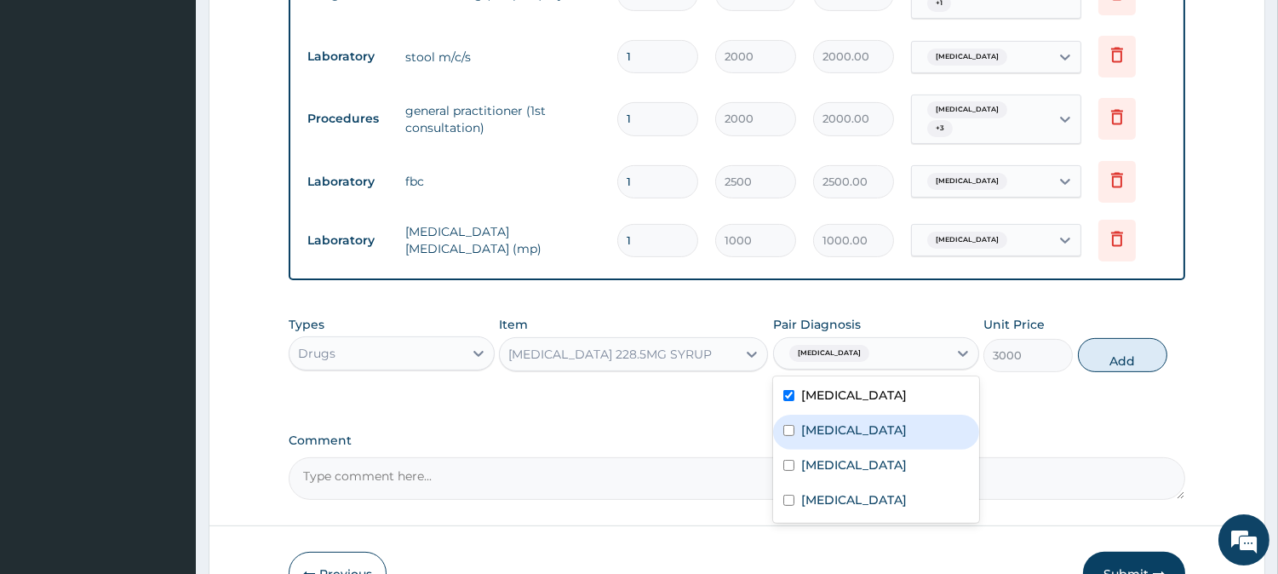
click at [786, 425] on input "checkbox" at bounding box center [788, 430] width 11 height 11
checkbox input "true"
click at [1129, 343] on button "Add" at bounding box center [1122, 355] width 89 height 34
type input "0"
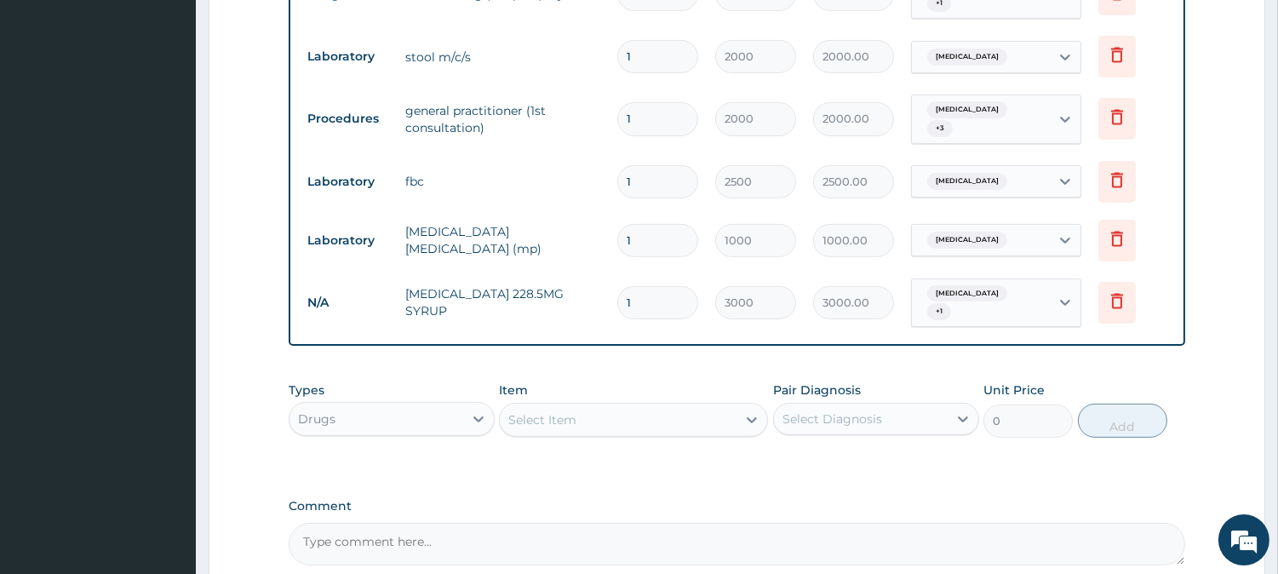
scroll to position [1163, 0]
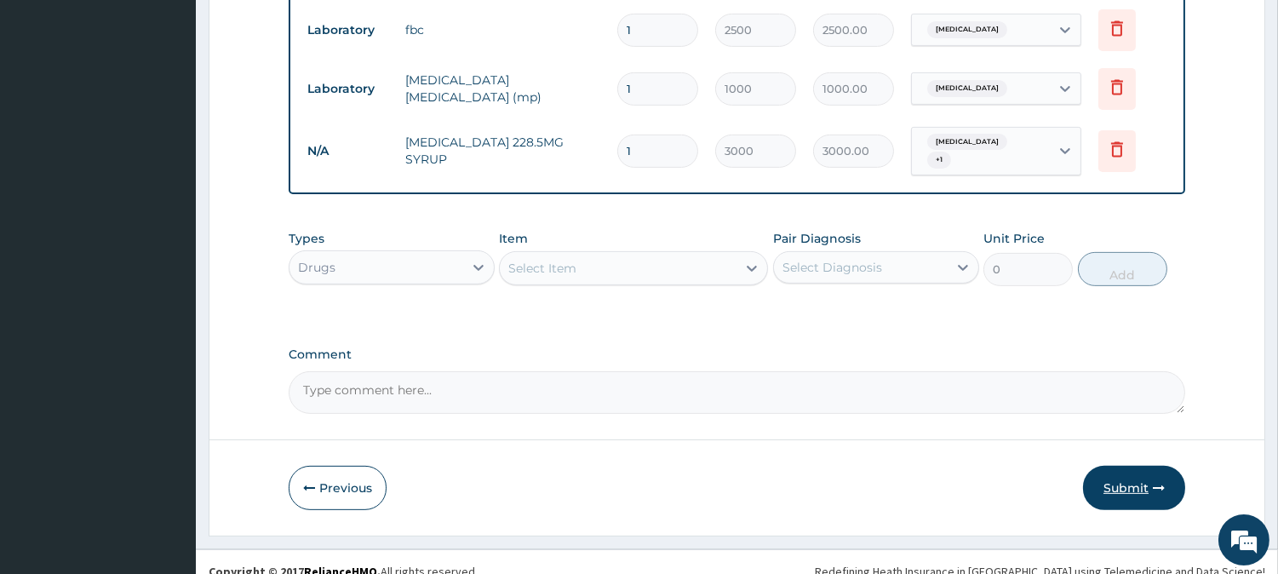
click at [1120, 468] on button "Submit" at bounding box center [1134, 488] width 102 height 44
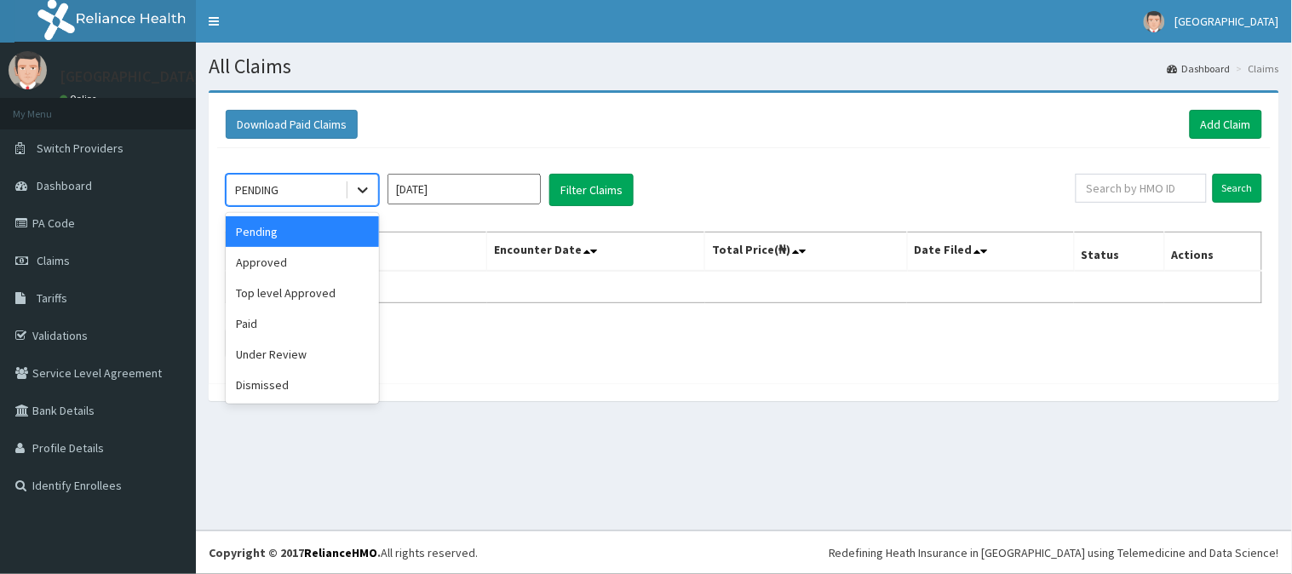
click at [359, 191] on icon at bounding box center [362, 189] width 17 height 17
click at [313, 254] on div "Approved" at bounding box center [302, 262] width 153 height 31
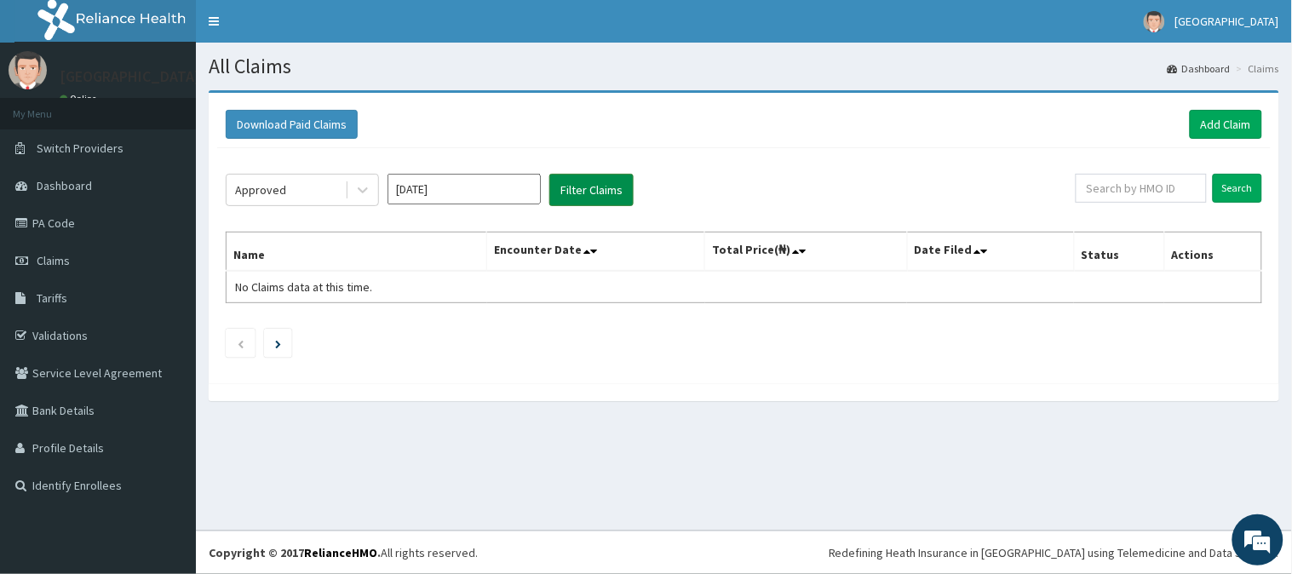
click at [583, 191] on button "Filter Claims" at bounding box center [591, 190] width 84 height 32
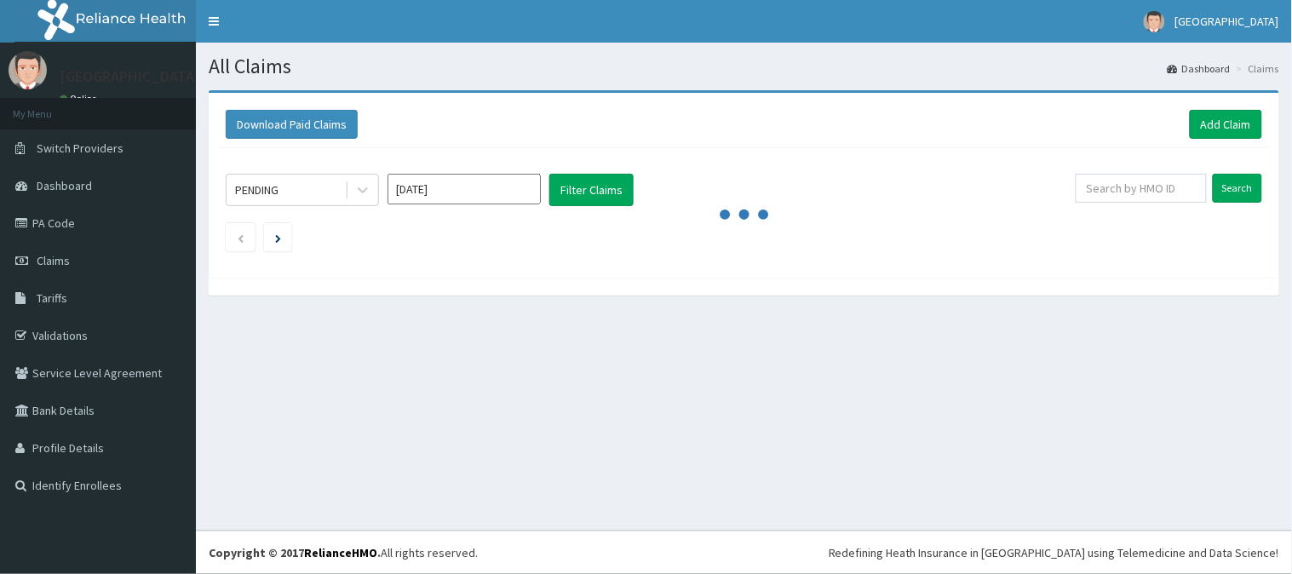
click at [48, 230] on link "PA Code" at bounding box center [98, 222] width 196 height 37
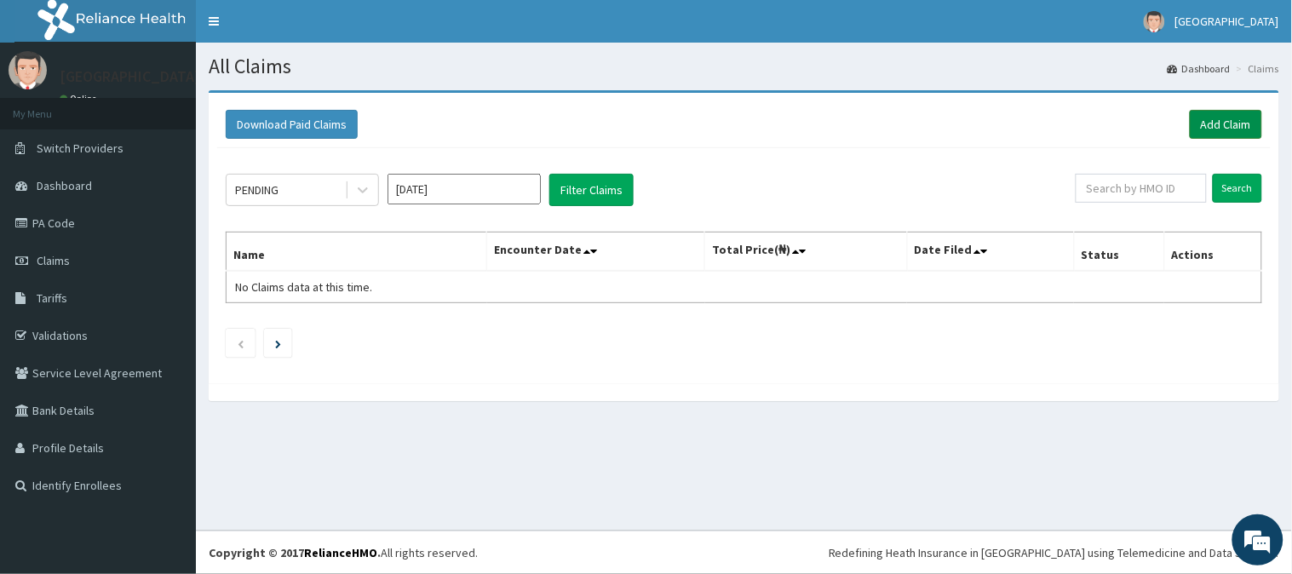
click at [1229, 118] on link "Add Claim" at bounding box center [1226, 124] width 72 height 29
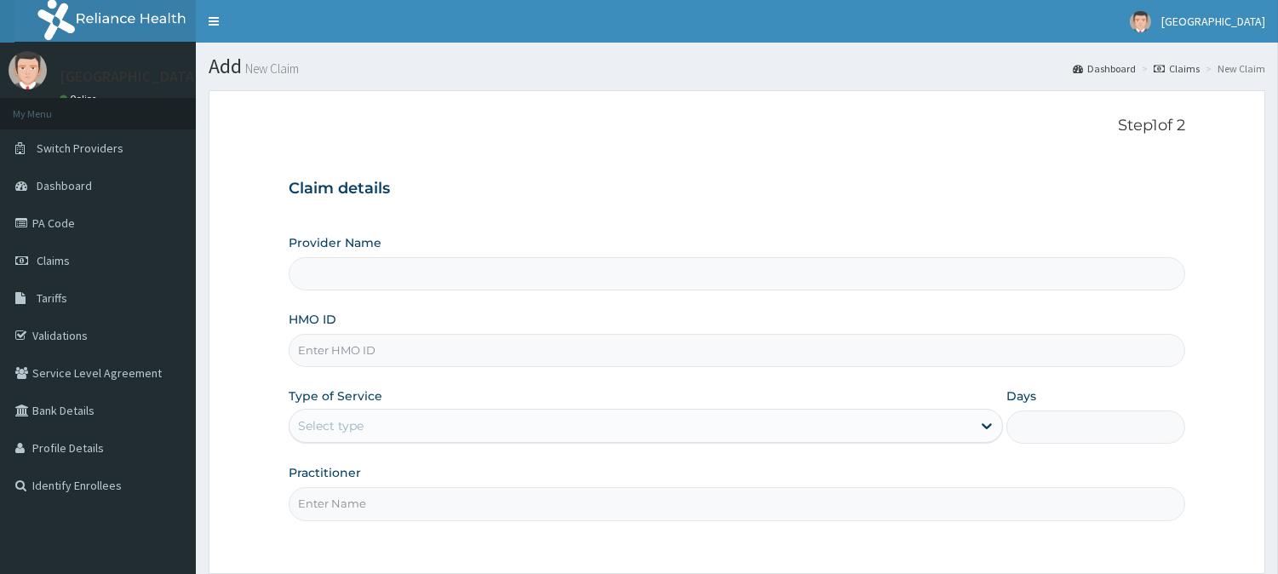
type input "[GEOGRAPHIC_DATA]"
click at [324, 350] on input "HMO ID" at bounding box center [737, 350] width 897 height 33
paste input "EDE/10026/D"
type input "EDE/10026/D"
click at [322, 422] on div "Select type" at bounding box center [331, 425] width 66 height 17
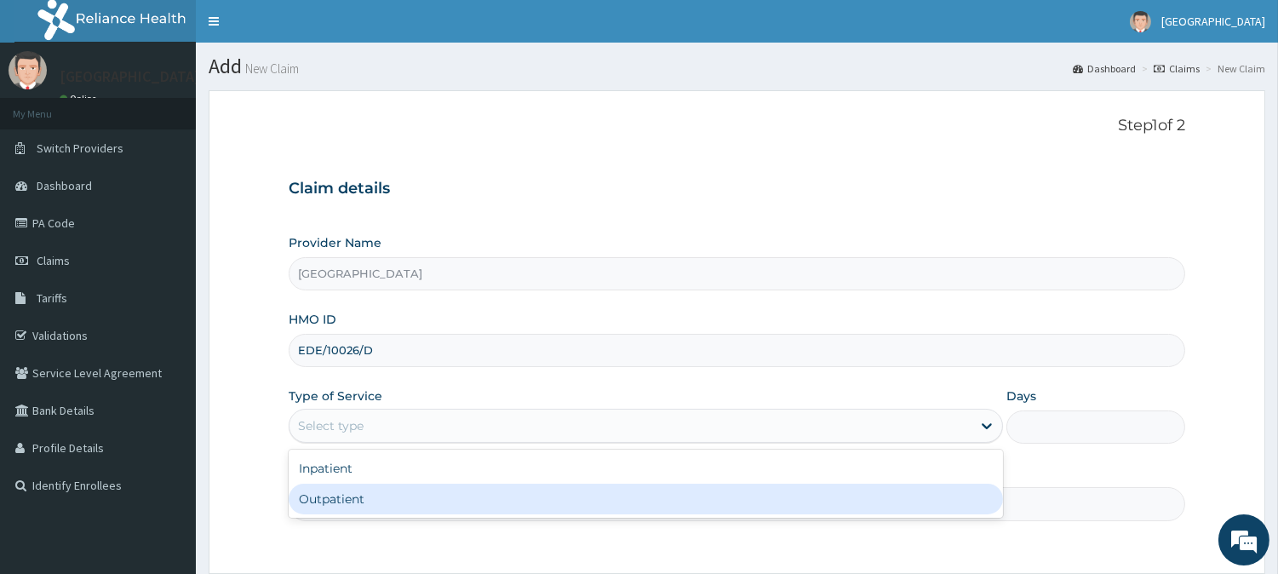
click at [347, 496] on div "Outpatient" at bounding box center [646, 499] width 715 height 31
type input "1"
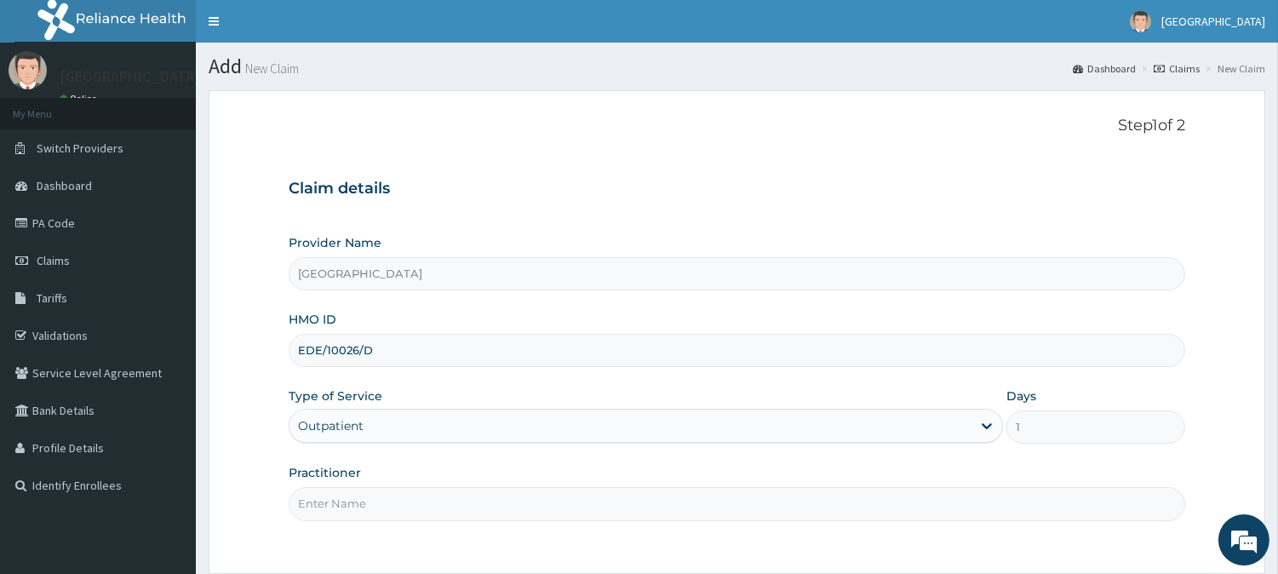
click at [345, 496] on input "Practitioner" at bounding box center [737, 503] width 897 height 33
type input "DR. KILANI"
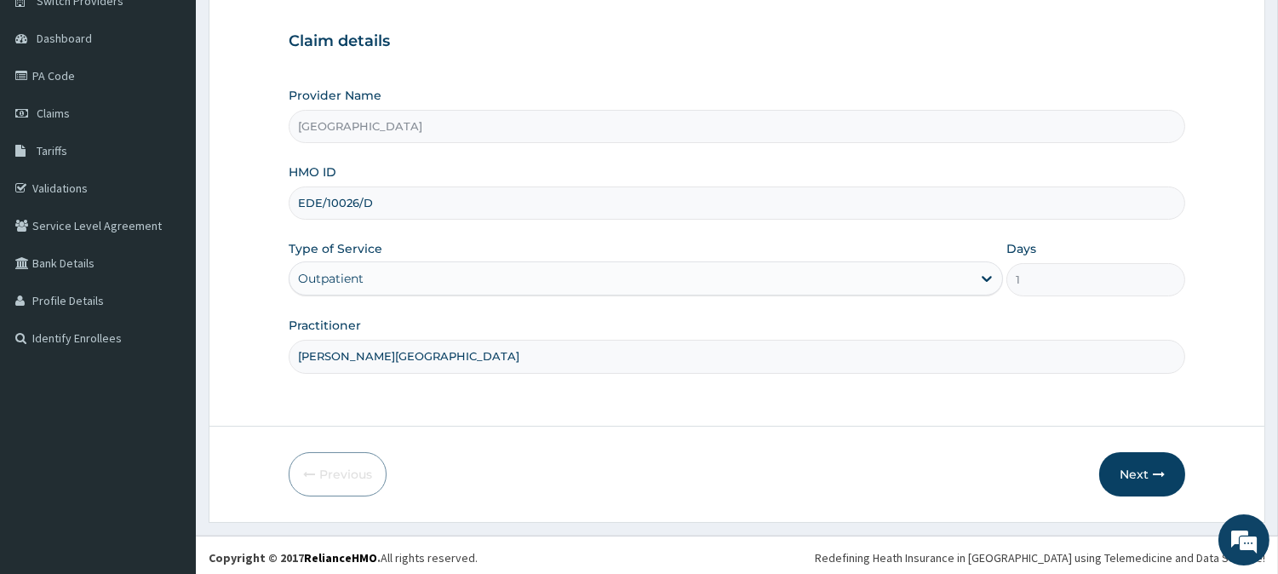
scroll to position [152, 0]
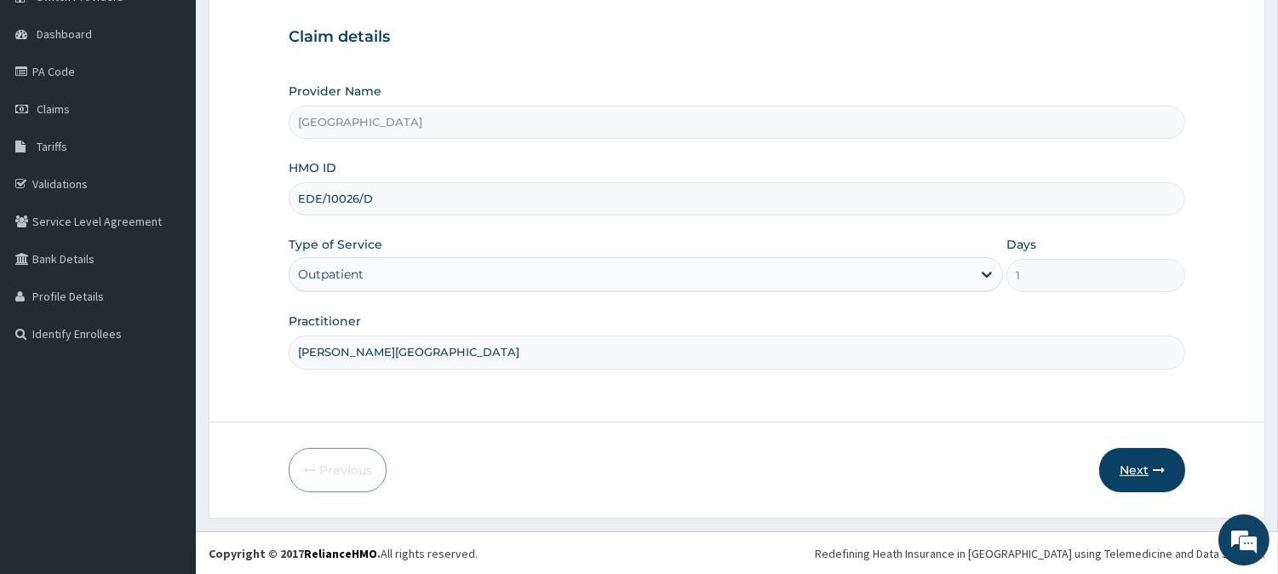
click at [1135, 463] on button "Next" at bounding box center [1142, 470] width 86 height 44
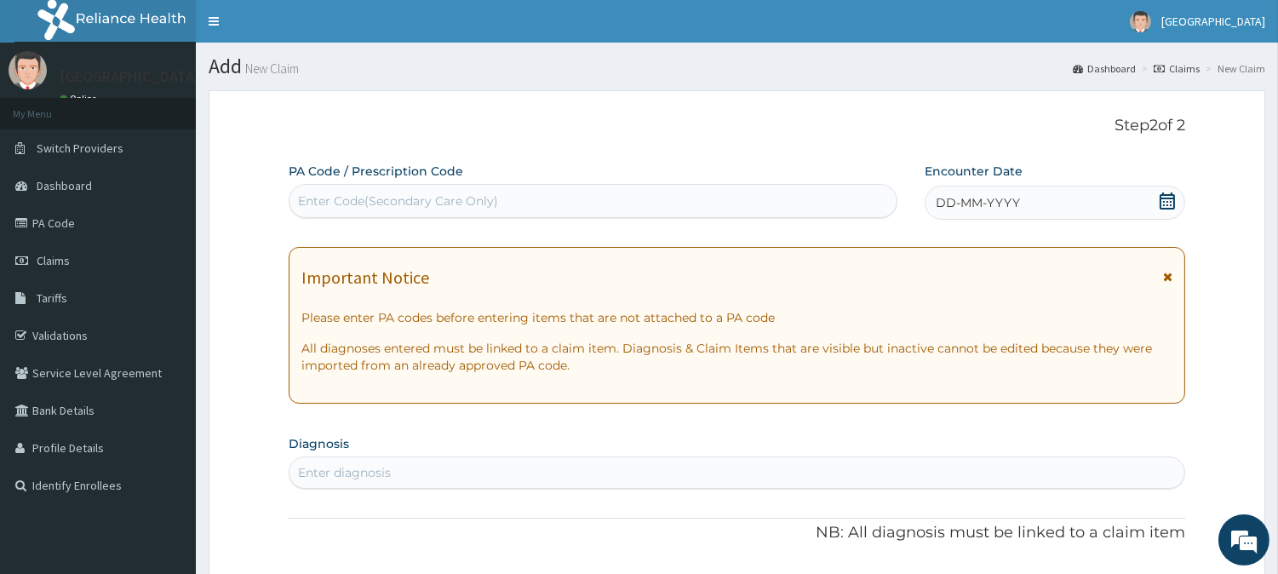
scroll to position [0, 0]
drag, startPoint x: 329, startPoint y: 184, endPoint x: 332, endPoint y: 197, distance: 13.2
click at [330, 186] on div "Enter Code(Secondary Care Only)" at bounding box center [593, 201] width 609 height 34
paste input "PA/B2F074"
type input "PA/B2F074"
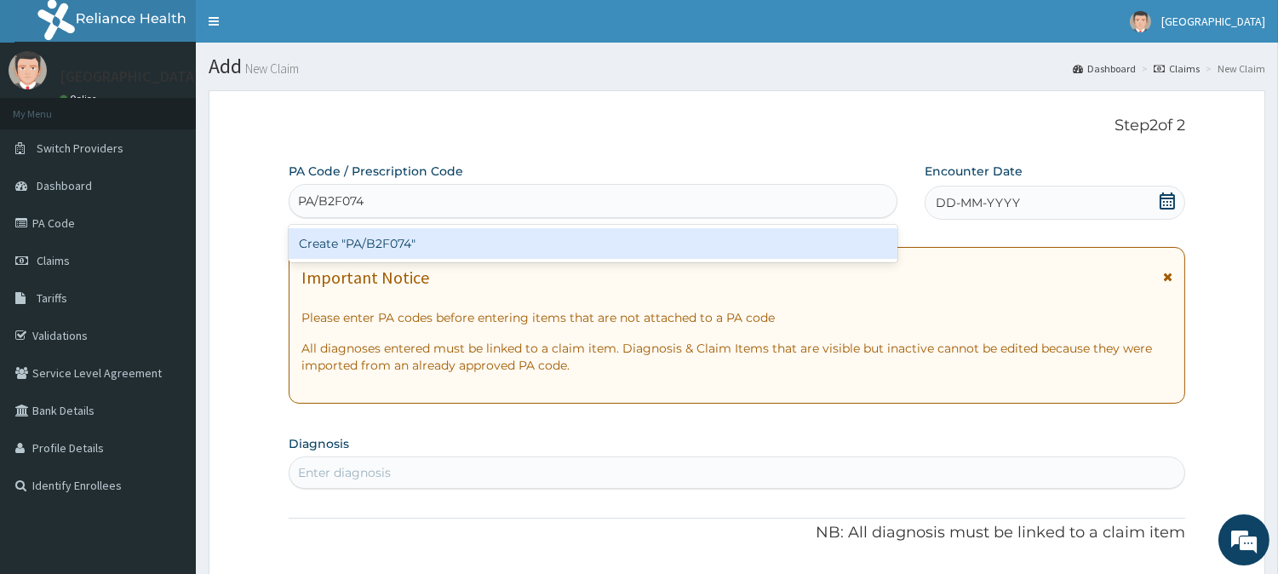
click at [359, 247] on div "Create "PA/B2F074"" at bounding box center [593, 243] width 609 height 31
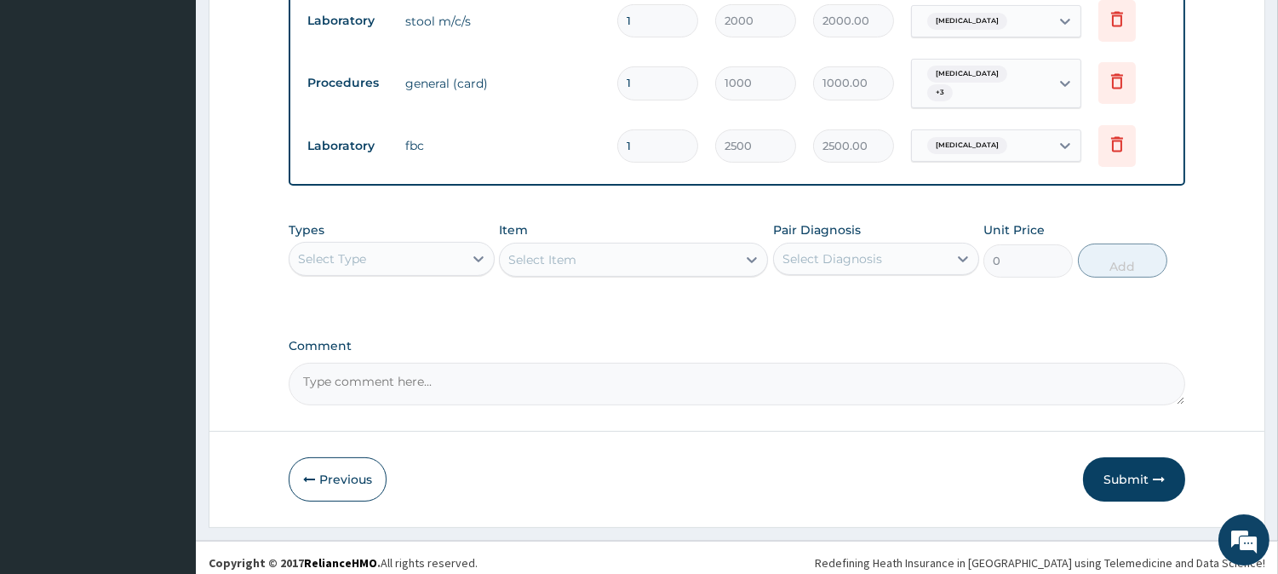
scroll to position [874, 0]
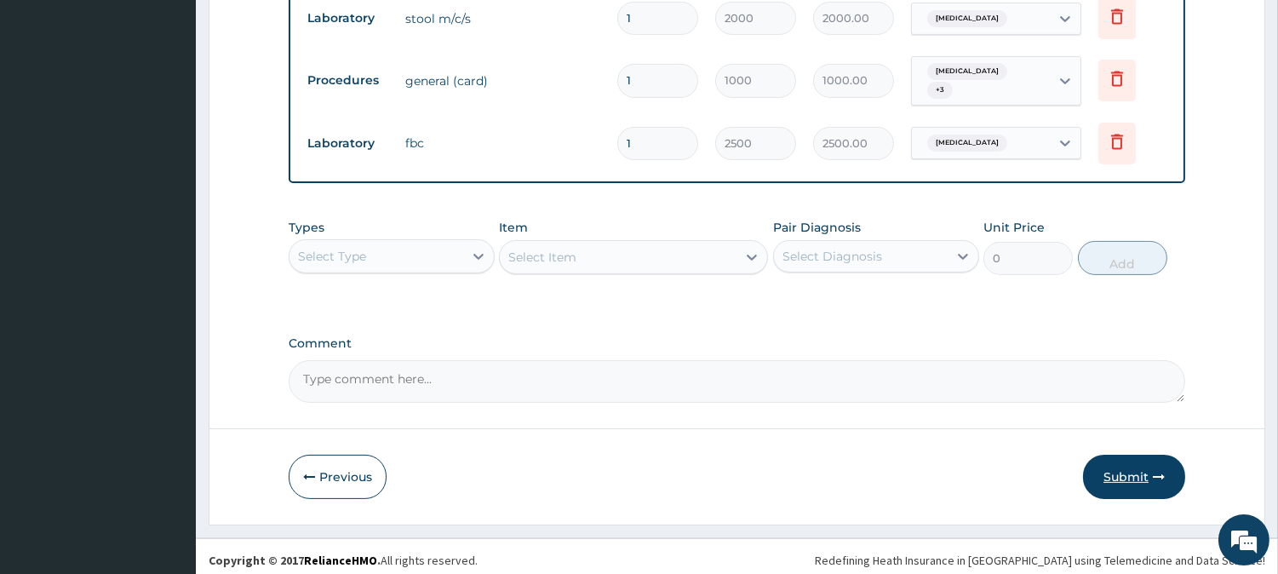
click at [1129, 469] on button "Submit" at bounding box center [1134, 477] width 102 height 44
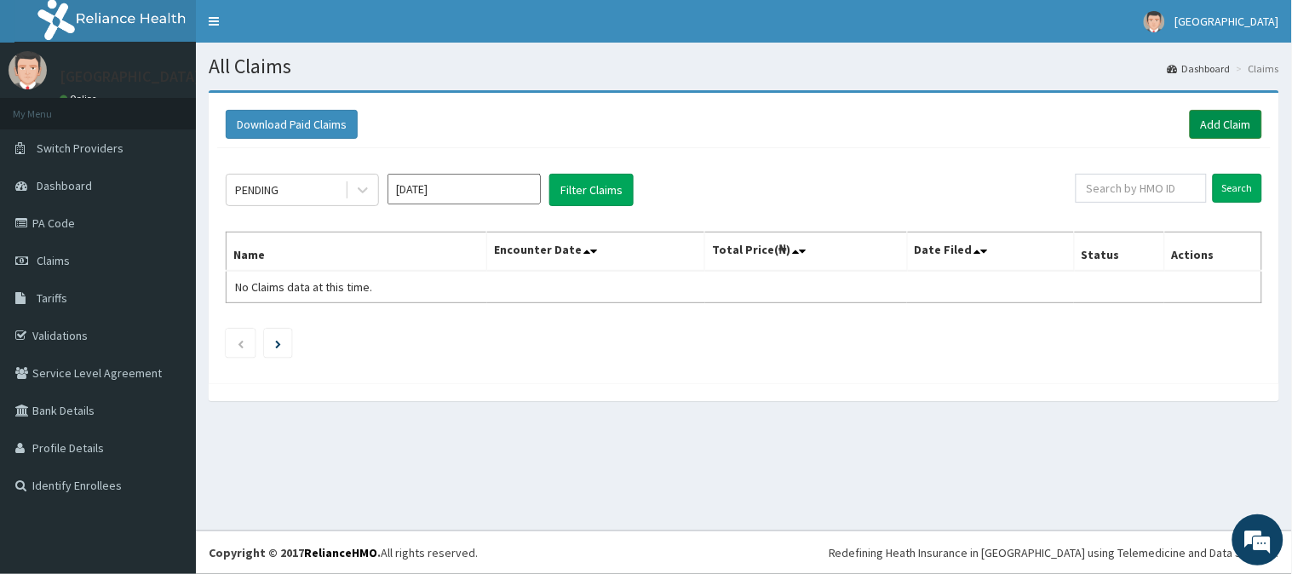
click at [1214, 122] on link "Add Claim" at bounding box center [1226, 124] width 72 height 29
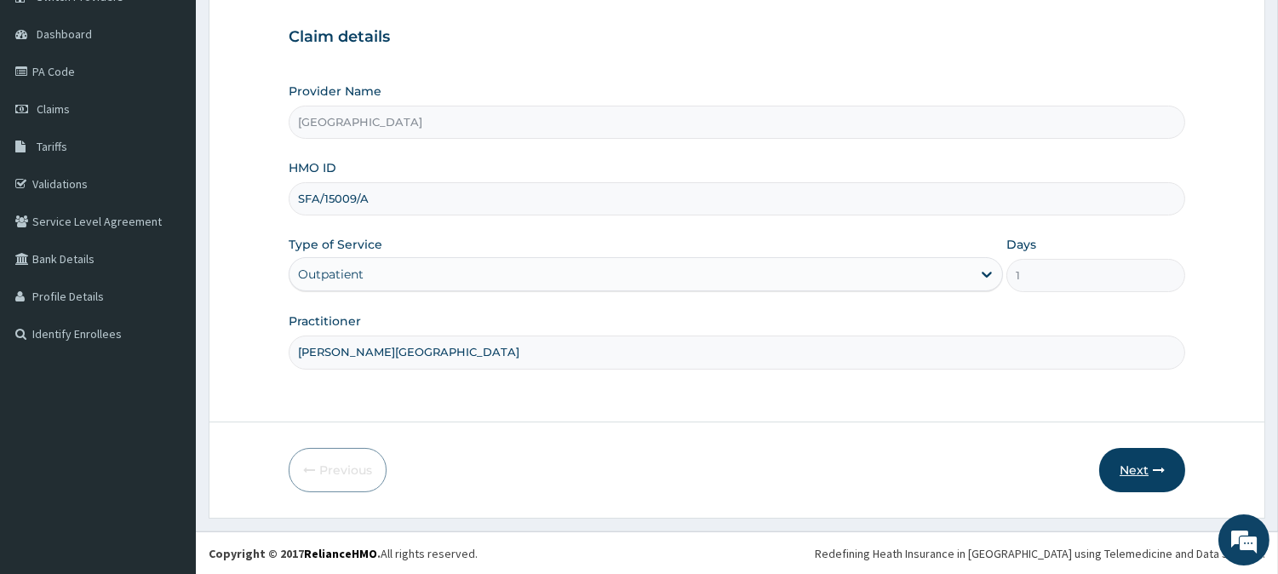
click at [1136, 464] on button "Next" at bounding box center [1142, 470] width 86 height 44
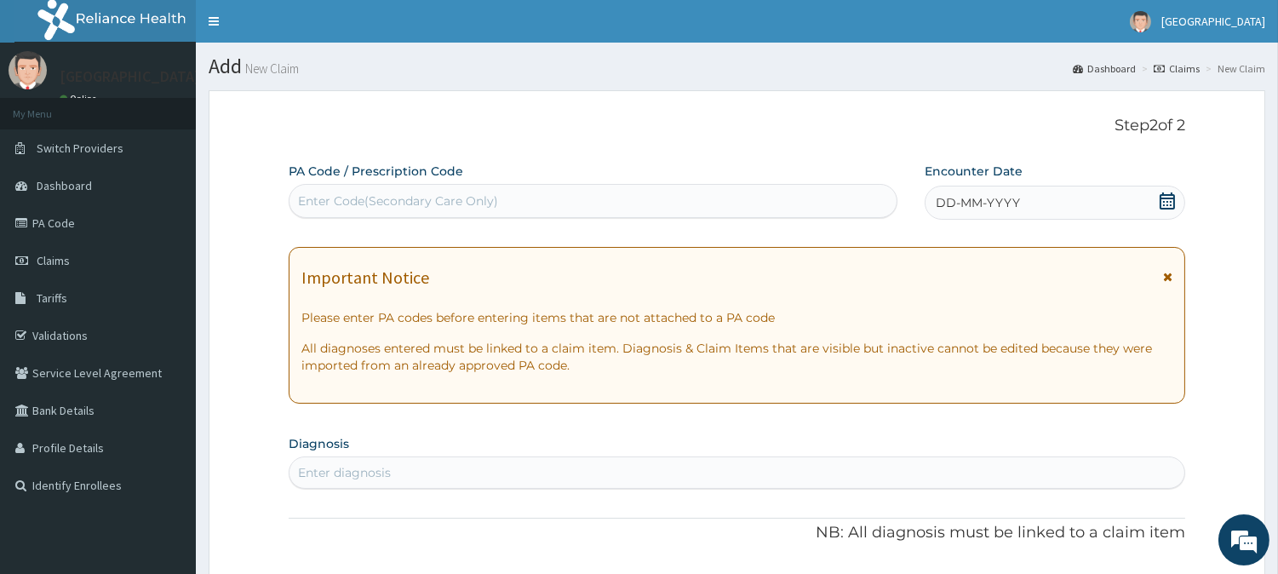
click at [353, 200] on div "Enter Code(Secondary Care Only)" at bounding box center [398, 200] width 200 height 17
paste input "PA/3990CD"
type input "PA/3990CD"
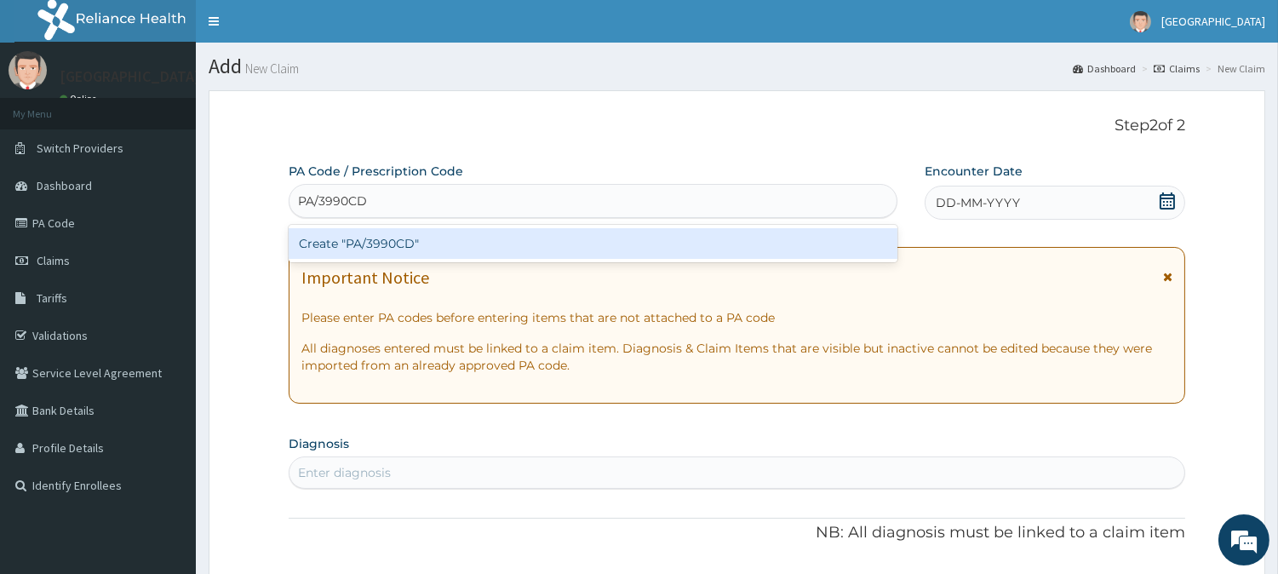
click at [355, 244] on div "Create "PA/3990CD"" at bounding box center [593, 243] width 609 height 31
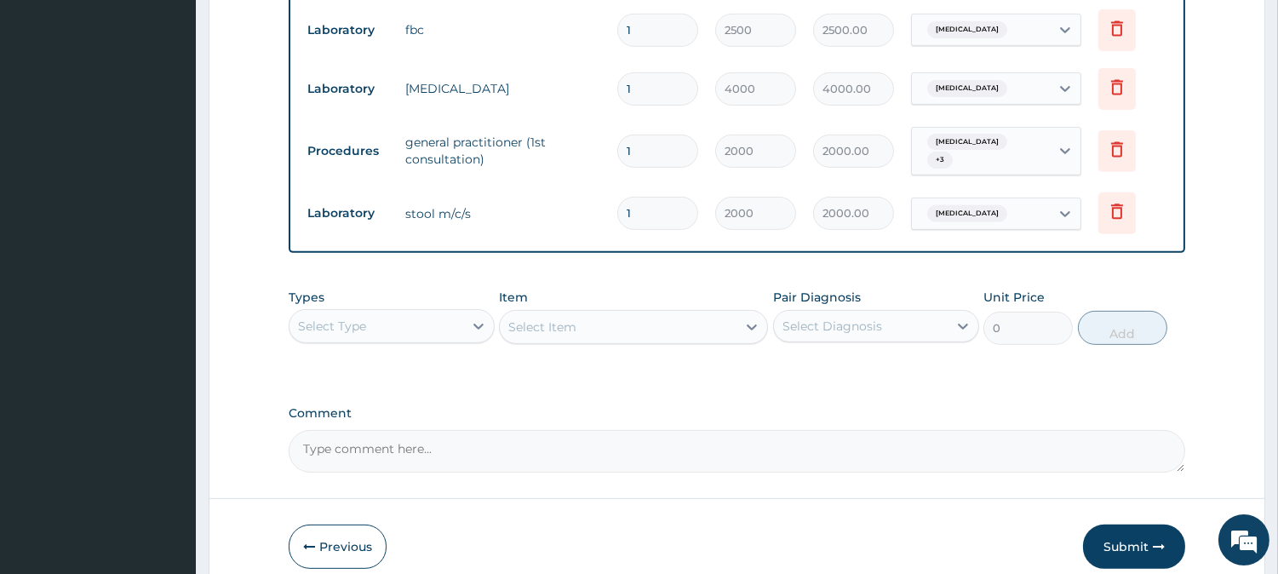
scroll to position [1341, 0]
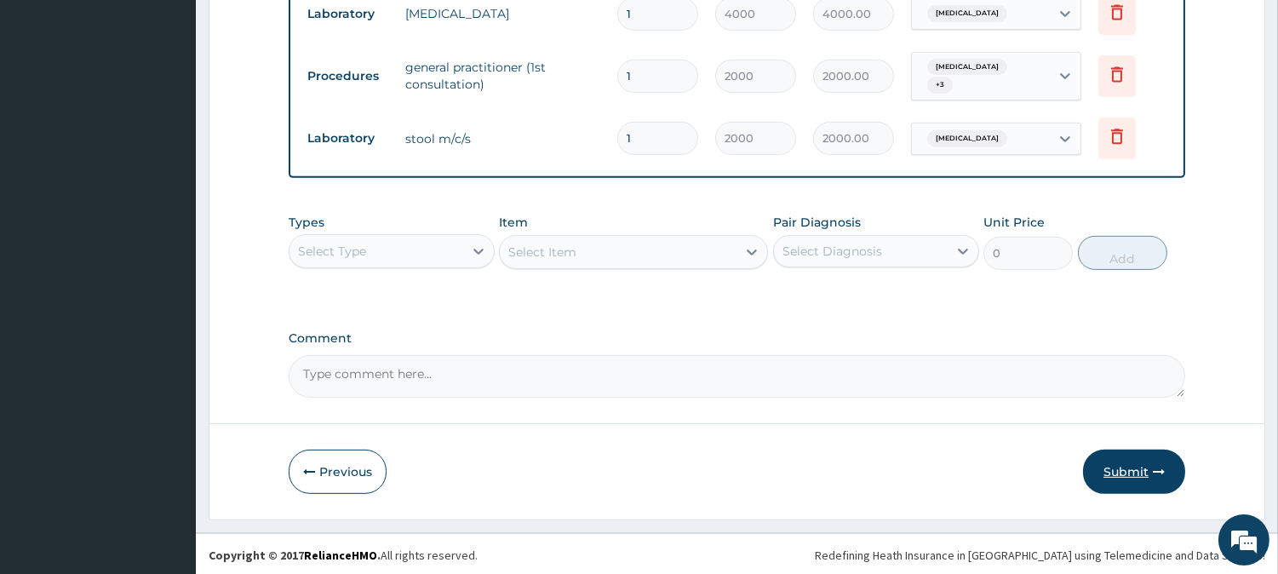
click at [1118, 463] on button "Submit" at bounding box center [1134, 472] width 102 height 44
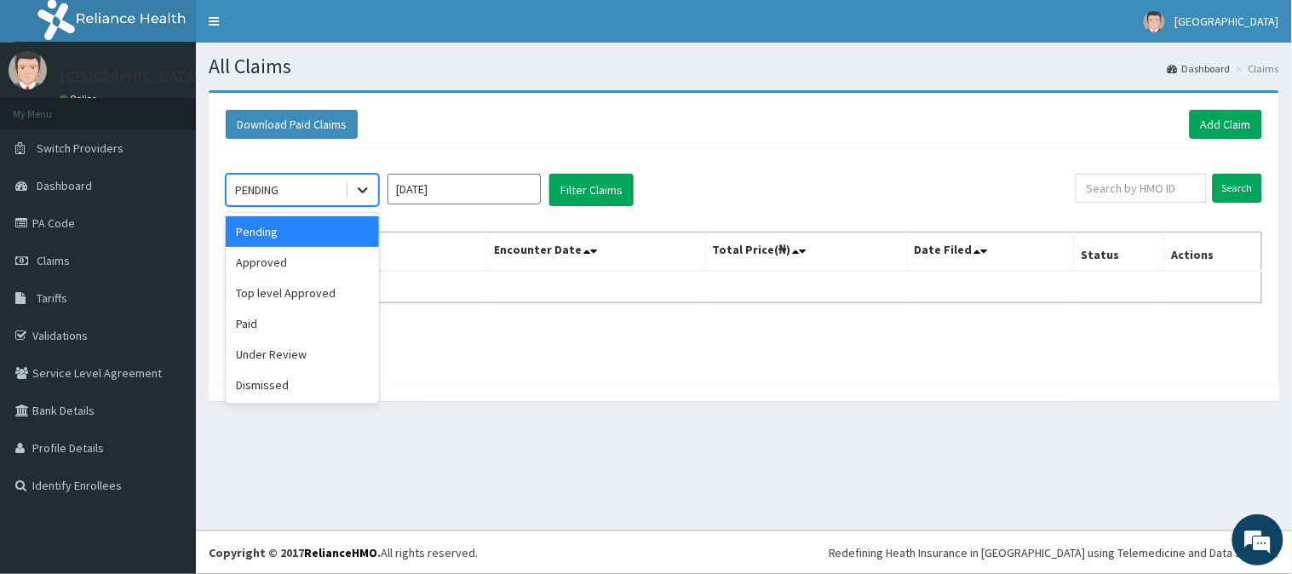
click at [363, 191] on icon at bounding box center [363, 191] width 10 height 6
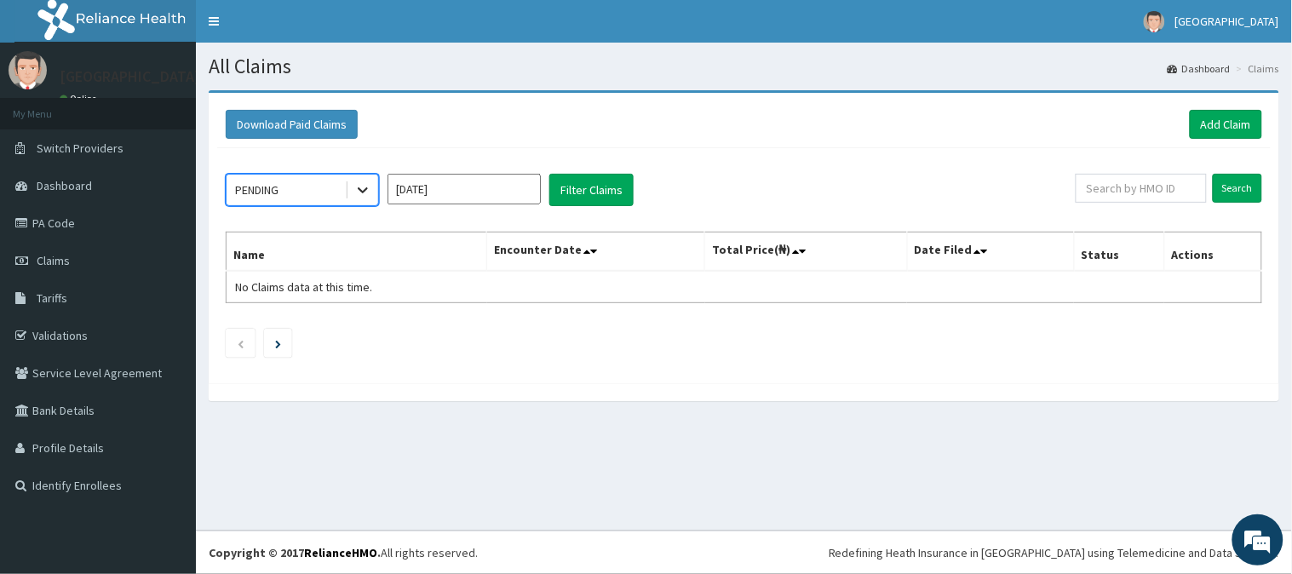
click at [359, 185] on icon at bounding box center [362, 189] width 17 height 17
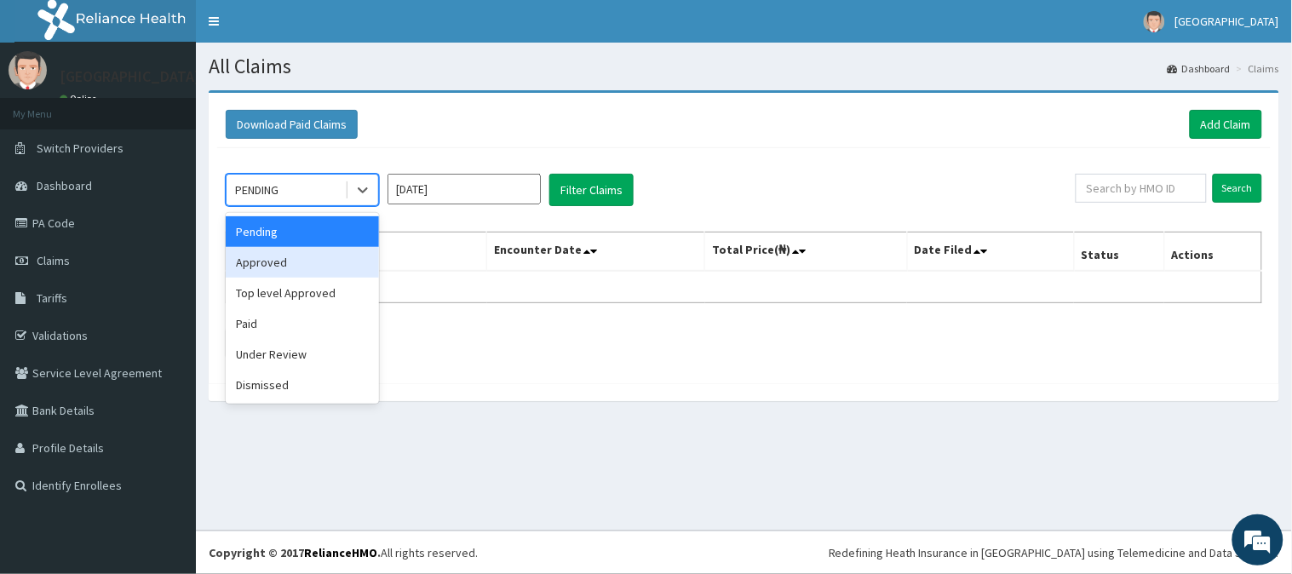
click at [317, 265] on div "Approved" at bounding box center [302, 262] width 153 height 31
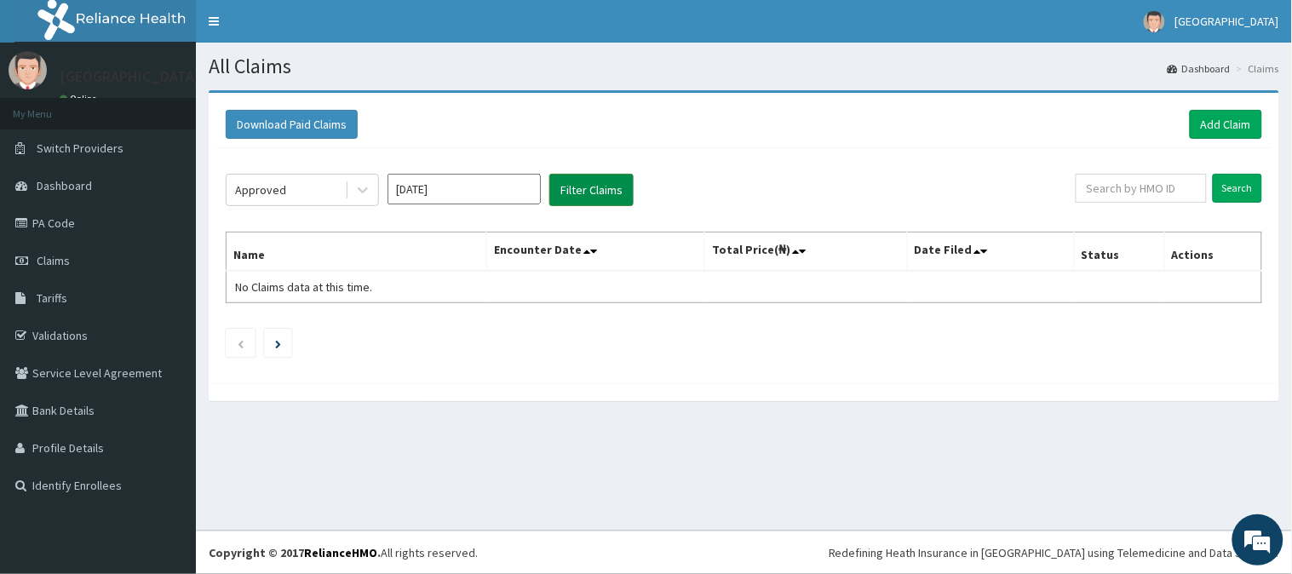
click at [574, 188] on button "Filter Claims" at bounding box center [591, 190] width 84 height 32
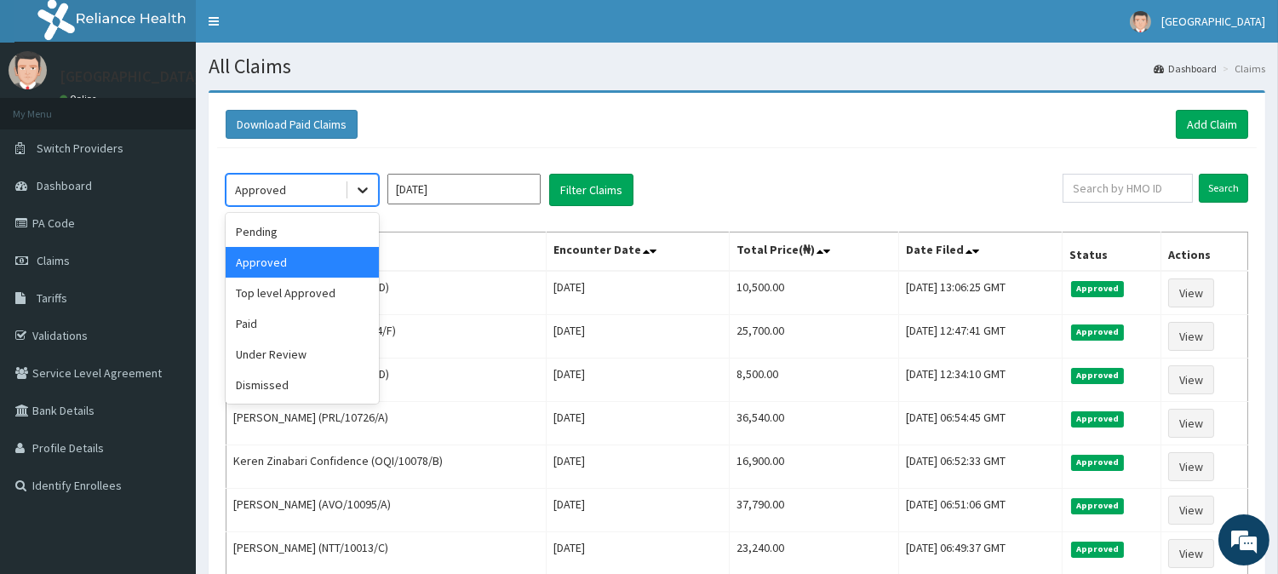
click at [360, 180] on div at bounding box center [362, 190] width 31 height 31
click at [303, 355] on div "Under Review" at bounding box center [302, 354] width 153 height 31
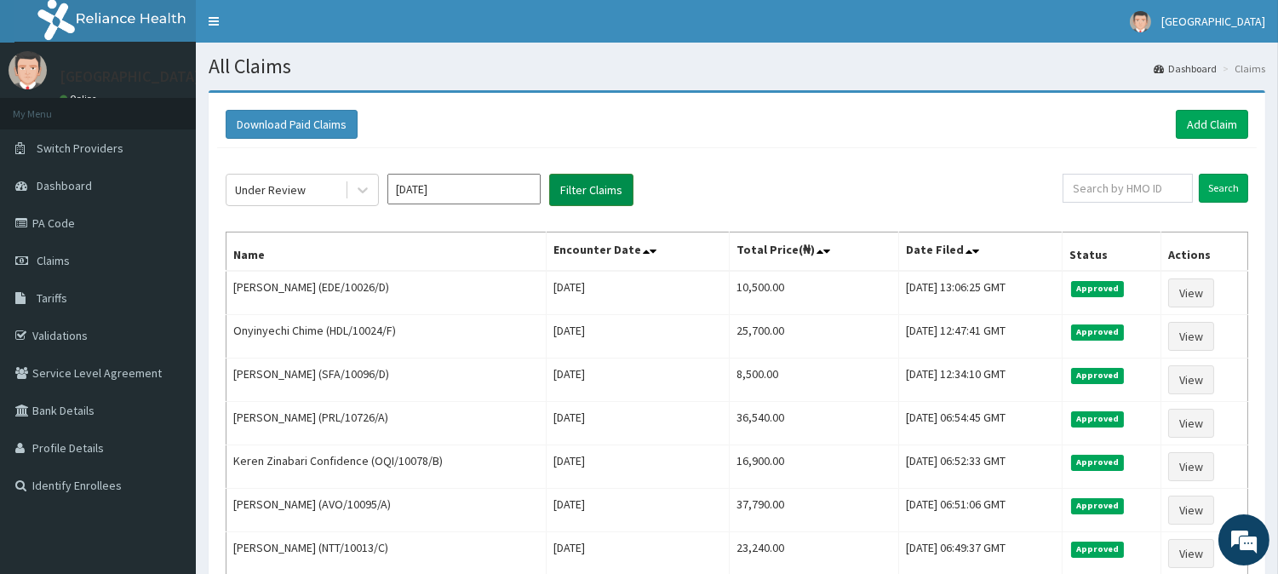
click at [590, 188] on button "Filter Claims" at bounding box center [591, 190] width 84 height 32
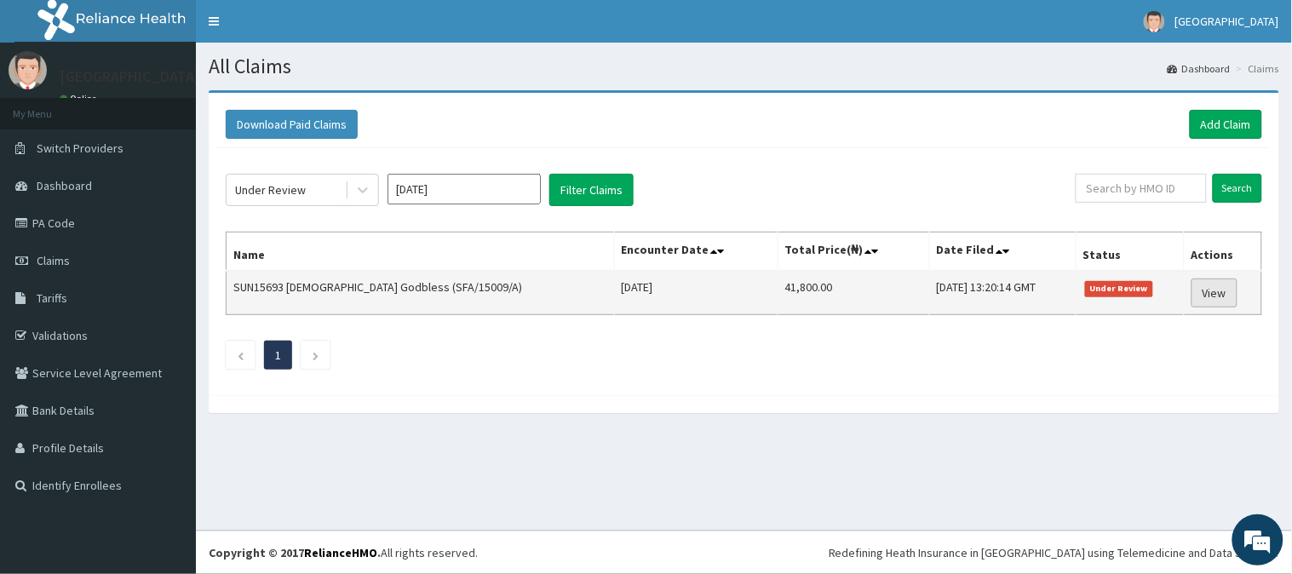
click at [1207, 294] on link "View" at bounding box center [1214, 292] width 46 height 29
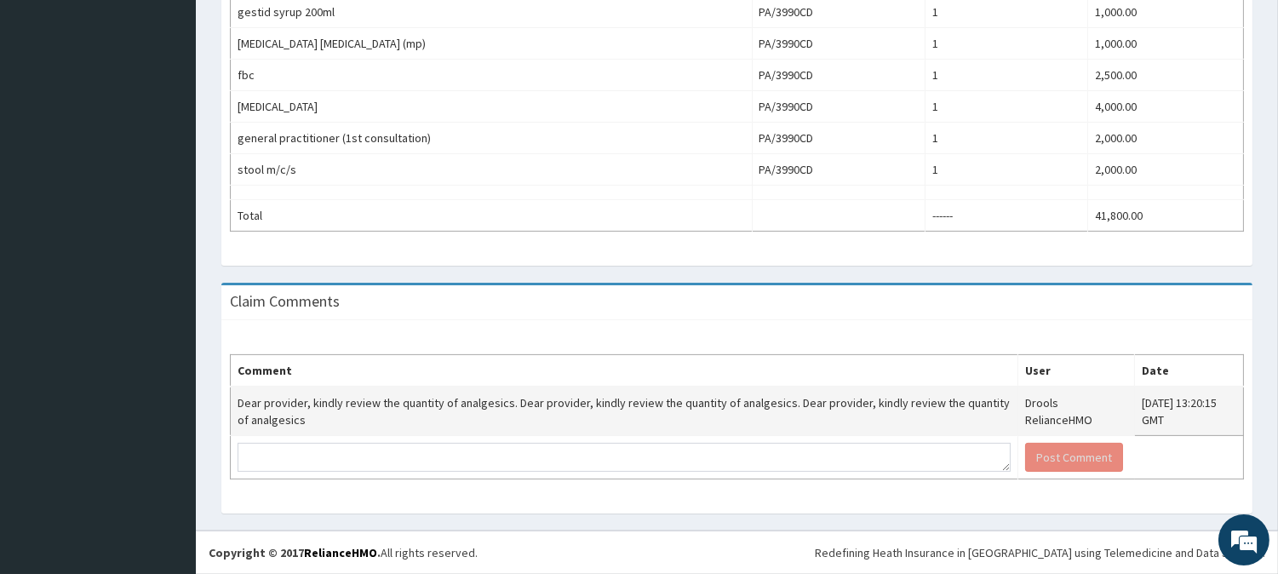
scroll to position [862, 0]
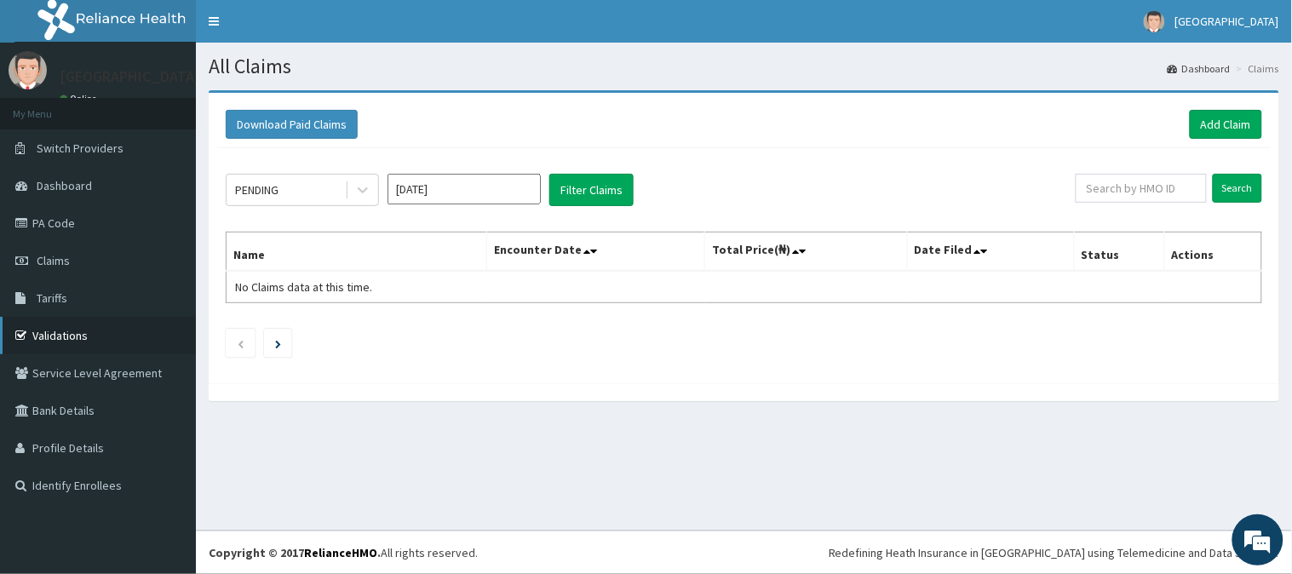
click at [46, 333] on link "Validations" at bounding box center [98, 335] width 196 height 37
